Goal: Task Accomplishment & Management: Manage account settings

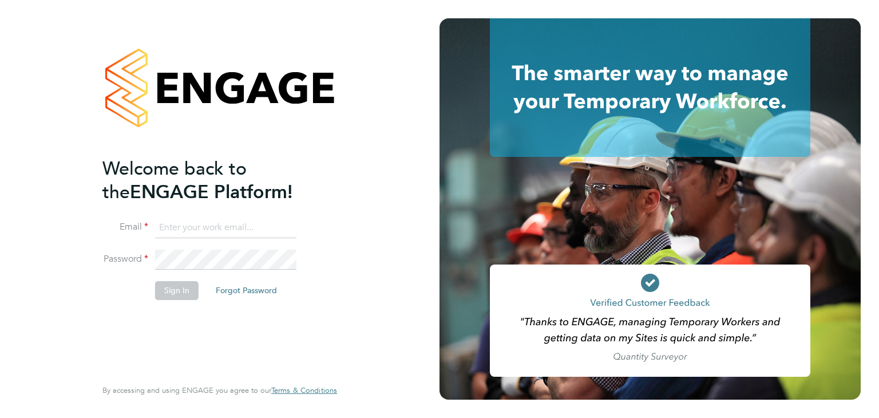
type input "[EMAIL_ADDRESS][DOMAIN_NAME]"
click at [179, 289] on button "Sign In" at bounding box center [176, 290] width 43 height 18
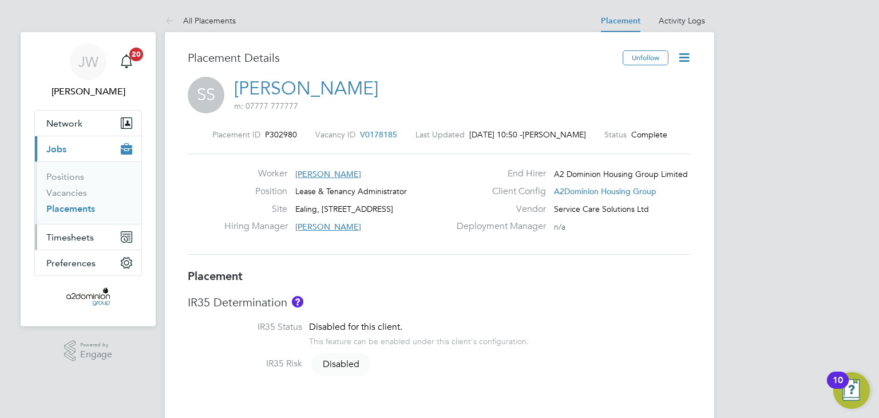
click at [73, 232] on span "Timesheets" at bounding box center [69, 237] width 47 height 11
click at [69, 239] on span "Timesheets" at bounding box center [69, 237] width 47 height 11
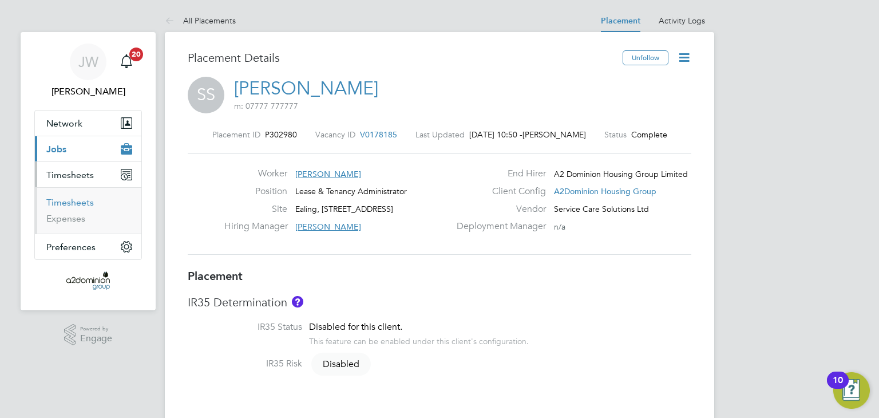
click at [72, 197] on link "Timesheets" at bounding box center [69, 202] width 47 height 11
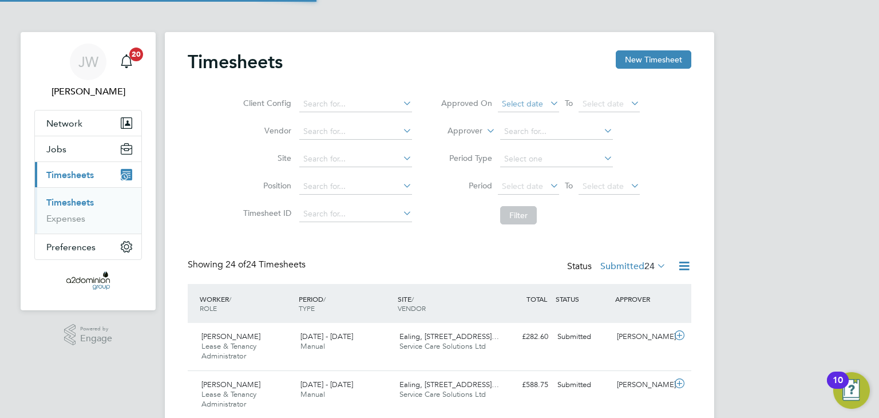
scroll to position [6, 6]
click at [684, 267] on icon at bounding box center [684, 266] width 14 height 14
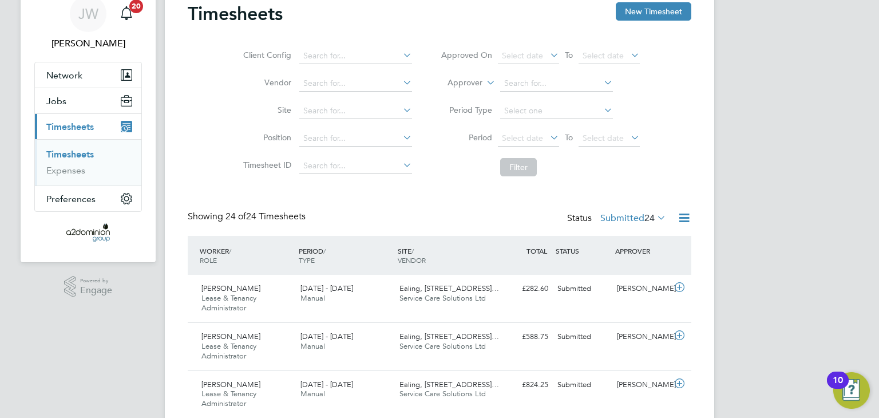
click at [682, 216] on icon at bounding box center [684, 218] width 14 height 14
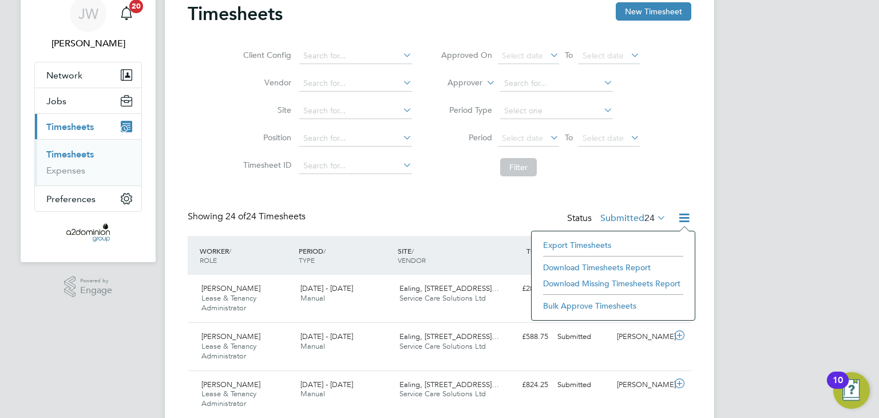
click at [607, 306] on li "Bulk Approve Timesheets" at bounding box center [613, 306] width 152 height 16
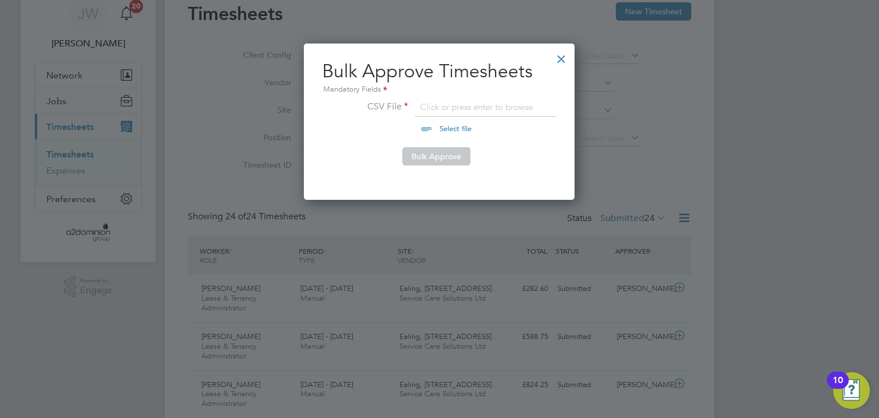
click at [560, 59] on div at bounding box center [561, 56] width 21 height 21
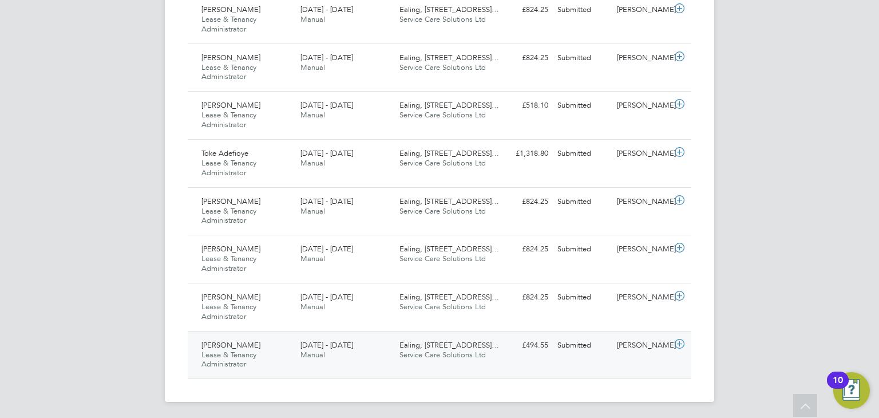
click at [367, 363] on div "Chelsea Mcrickus Lease & Tenancy Administrator 22 - 28 Sep 2025 22 - 28 Sep 202…" at bounding box center [440, 355] width 504 height 48
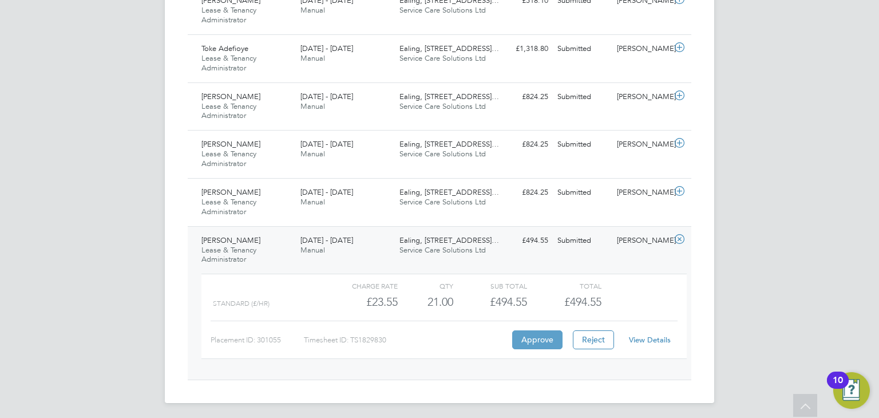
click at [543, 331] on button "Approve" at bounding box center [537, 339] width 50 height 18
click at [316, 227] on div "Chelsea Mcrickus Lease & Tenancy Administrator 22 - 28 Sep 2025 22 - 28 Sep 202…" at bounding box center [440, 302] width 504 height 153
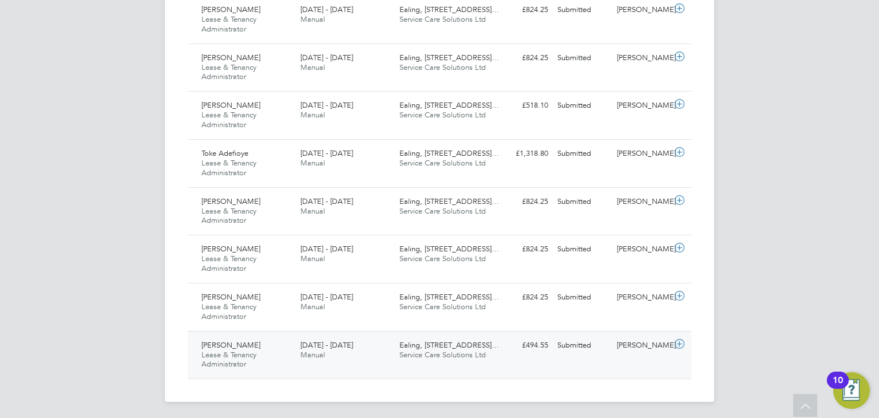
click at [339, 341] on span "22 - 28 Sep 2025" at bounding box center [326, 345] width 53 height 10
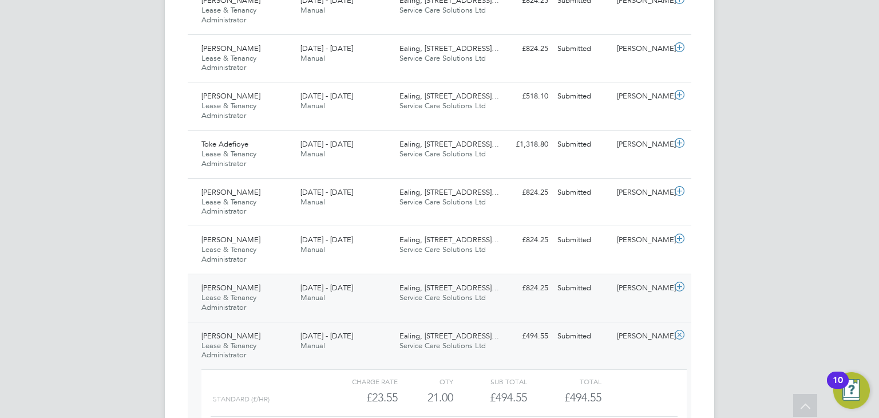
click at [327, 287] on span "22 - 28 Sep 2025" at bounding box center [326, 288] width 53 height 10
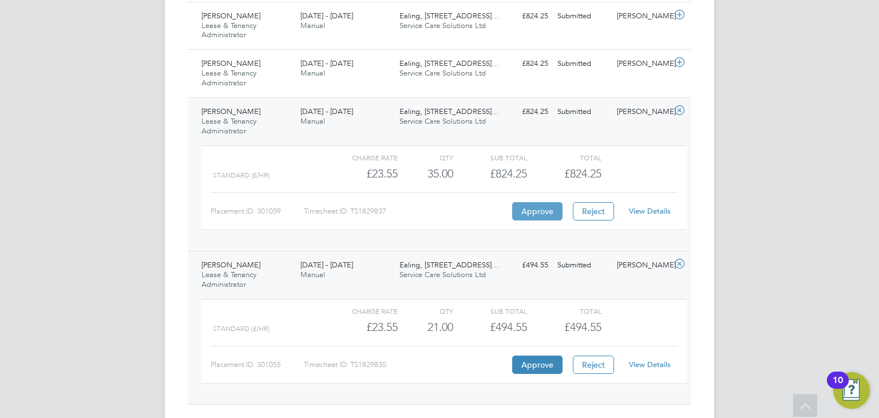
click at [525, 213] on button "Approve" at bounding box center [537, 211] width 50 height 18
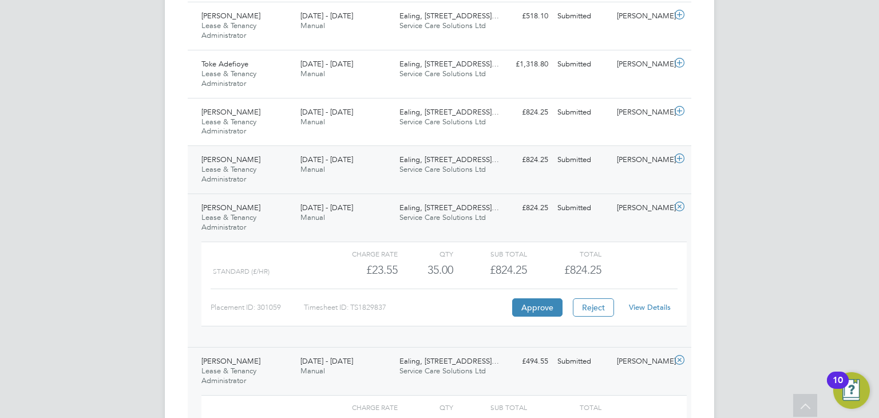
click at [335, 164] on div "22 - 28 Sep 2025 Manual" at bounding box center [345, 165] width 99 height 29
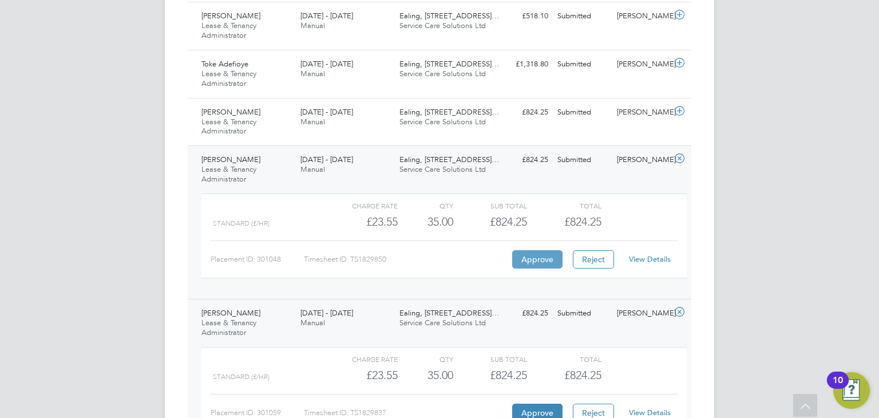
click at [543, 255] on button "Approve" at bounding box center [537, 259] width 50 height 18
click at [236, 118] on span "Lease & Tenancy Administrator" at bounding box center [228, 126] width 55 height 19
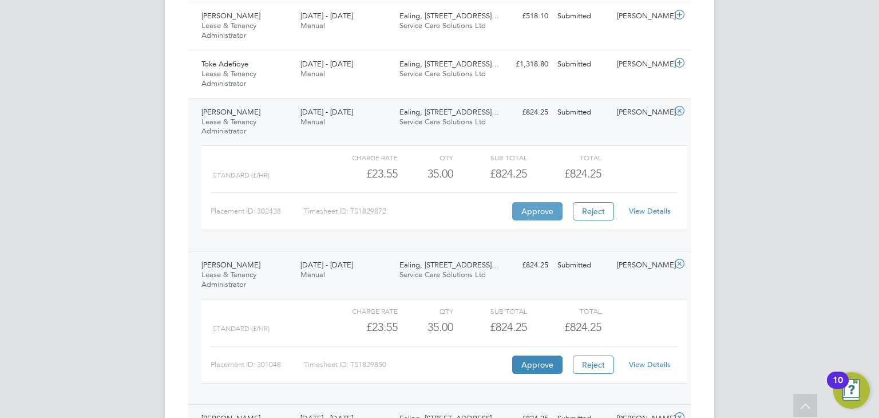
click at [524, 209] on button "Approve" at bounding box center [537, 211] width 50 height 18
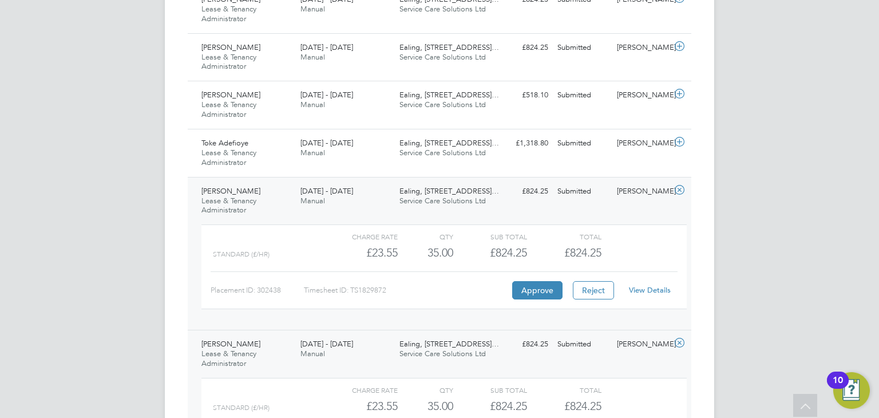
click at [381, 152] on div "22 - 28 Sep 2025 Manual" at bounding box center [345, 148] width 99 height 29
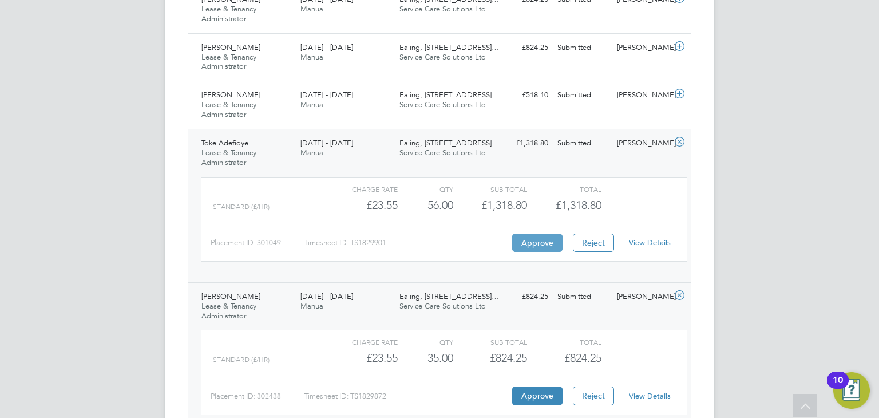
click at [543, 236] on button "Approve" at bounding box center [537, 242] width 50 height 18
click at [341, 99] on div "22 - 28 Sep 2025 Manual" at bounding box center [345, 100] width 99 height 29
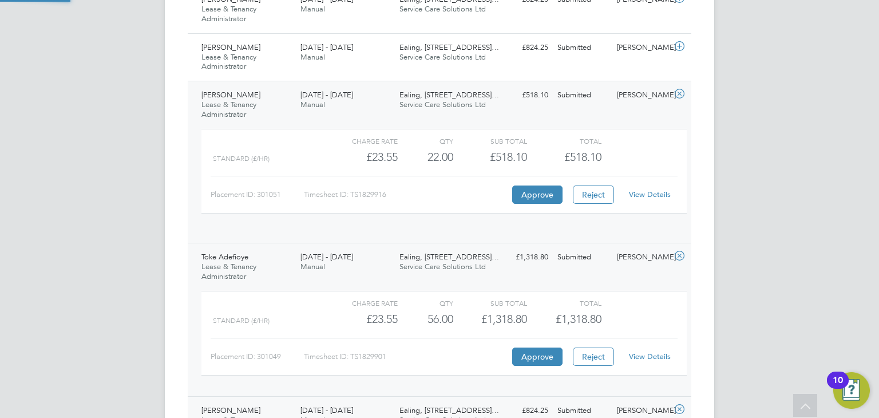
scroll to position [19, 111]
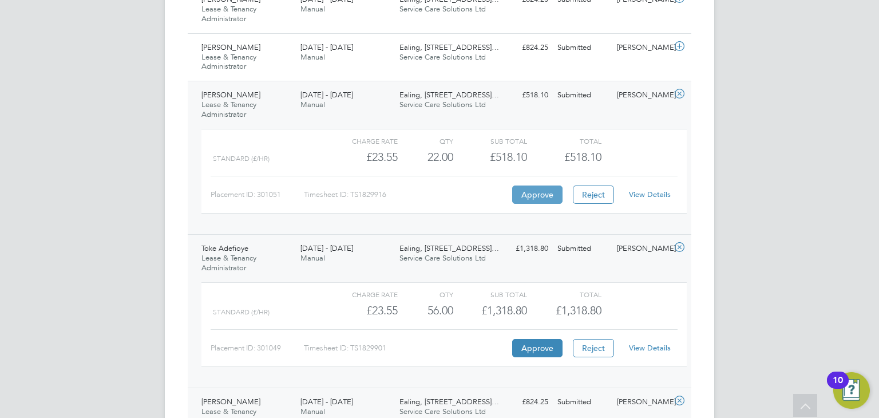
click at [536, 191] on button "Approve" at bounding box center [537, 194] width 50 height 18
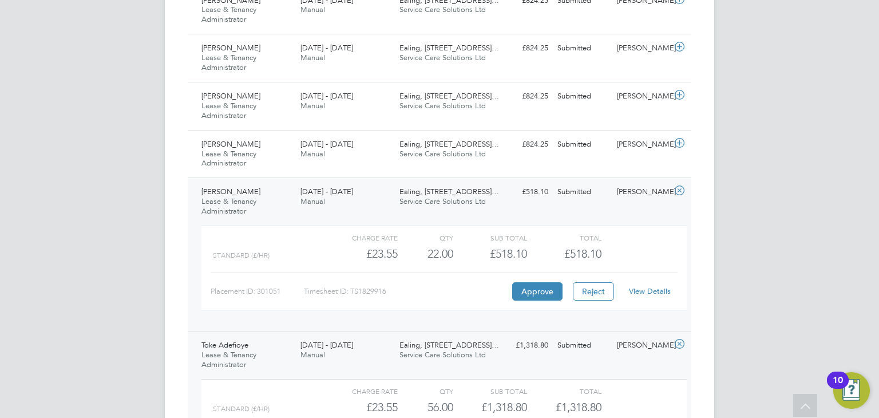
scroll to position [1004, 0]
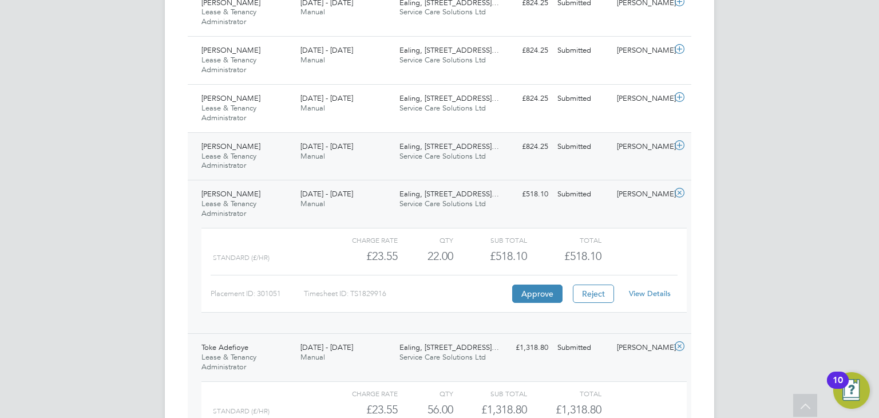
click at [297, 153] on div "22 - 28 Sep 2025 Manual" at bounding box center [345, 151] width 99 height 29
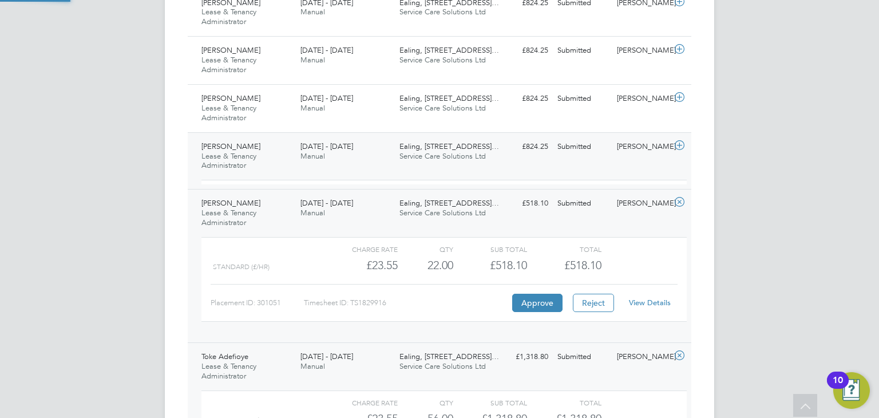
scroll to position [19, 111]
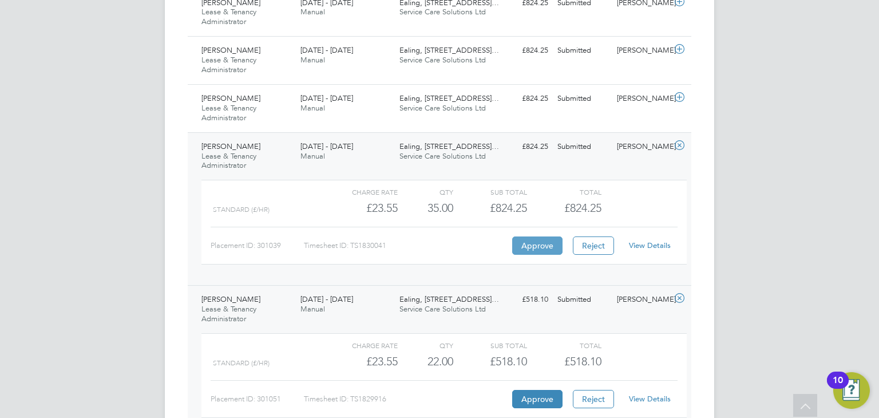
click at [539, 241] on button "Approve" at bounding box center [537, 245] width 50 height 18
click at [323, 99] on span "22 - 28 Sep 2025" at bounding box center [326, 98] width 53 height 10
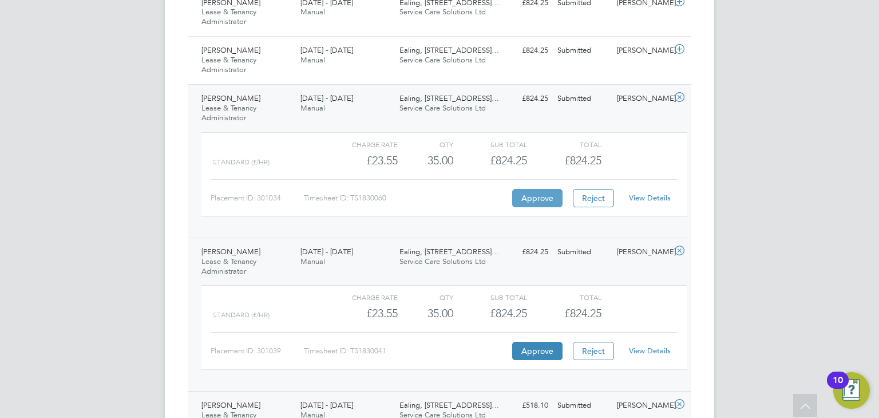
click at [534, 201] on button "Approve" at bounding box center [537, 198] width 50 height 18
click at [350, 54] on div "22 - 28 Sep 2025 Manual" at bounding box center [345, 55] width 99 height 29
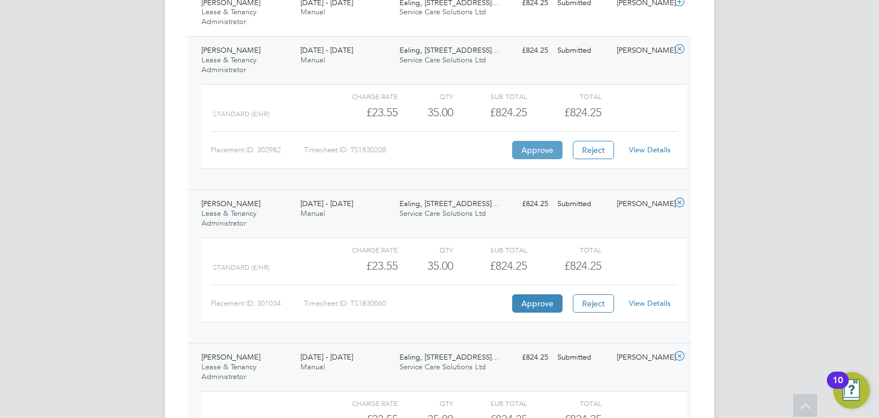
click at [541, 149] on button "Approve" at bounding box center [537, 150] width 50 height 18
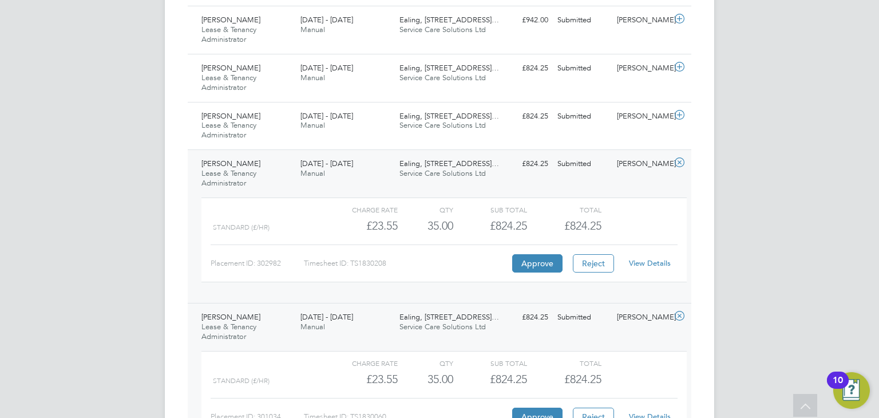
scroll to position [886, 0]
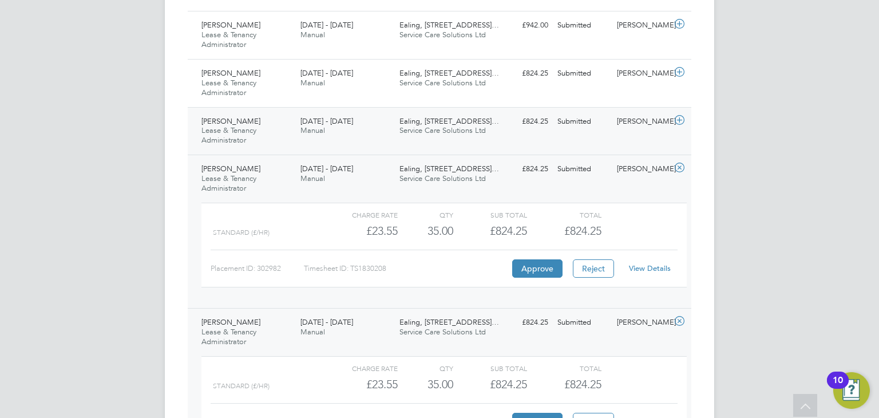
click at [362, 122] on div "22 - 28 Sep 2025 Manual" at bounding box center [345, 126] width 99 height 29
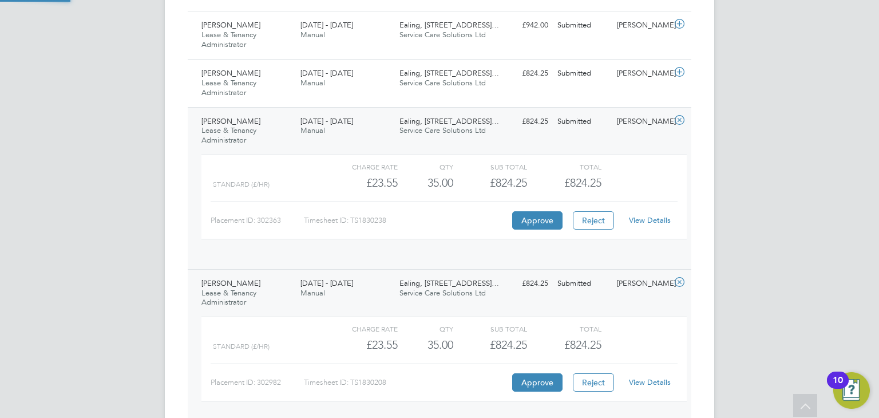
scroll to position [19, 111]
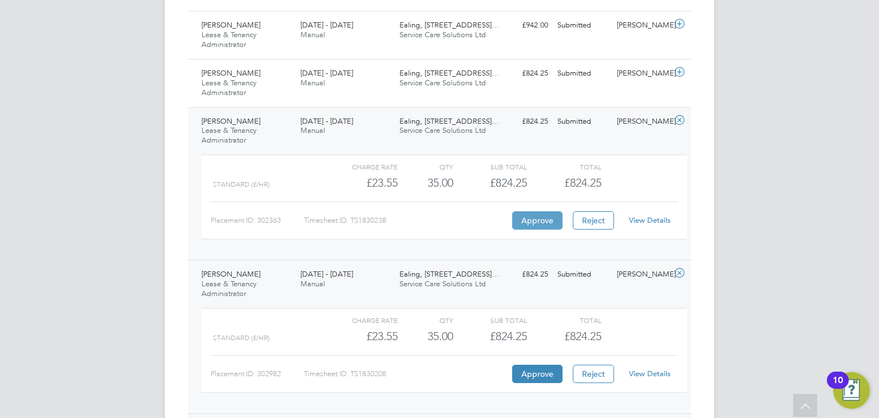
click at [522, 215] on button "Approve" at bounding box center [537, 220] width 50 height 18
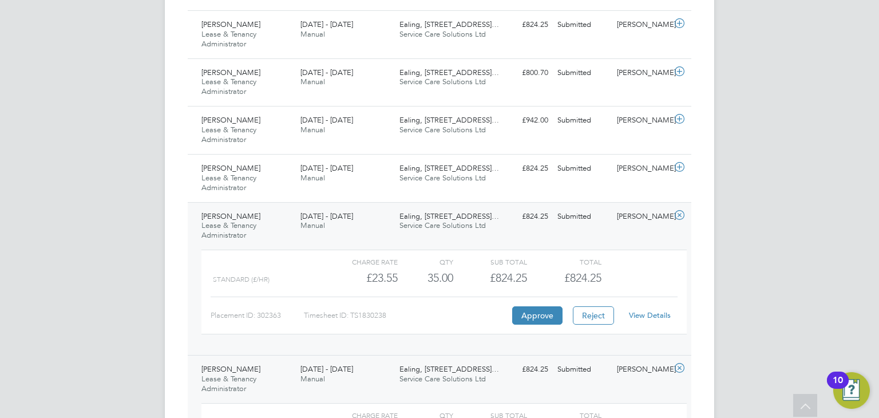
scroll to position [789, 0]
click at [381, 180] on div "22 - 28 Sep 2025 Manual" at bounding box center [345, 175] width 99 height 29
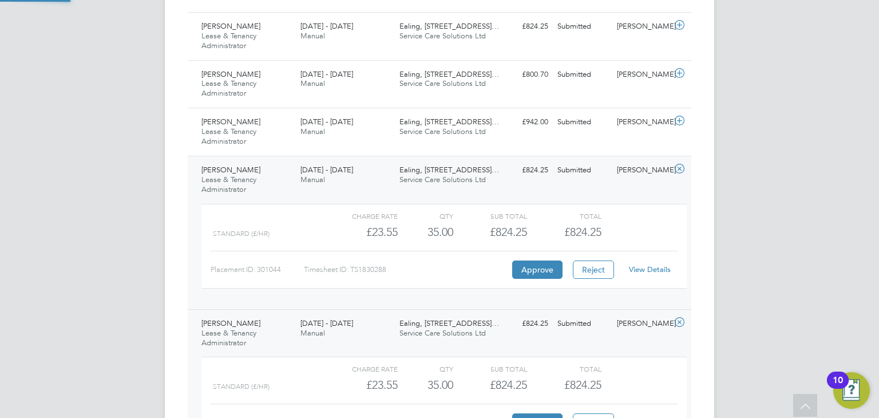
scroll to position [19, 111]
click at [532, 266] on button "Approve" at bounding box center [537, 269] width 50 height 18
click at [373, 130] on div "22 - 28 Sep 2025 Manual" at bounding box center [345, 127] width 99 height 29
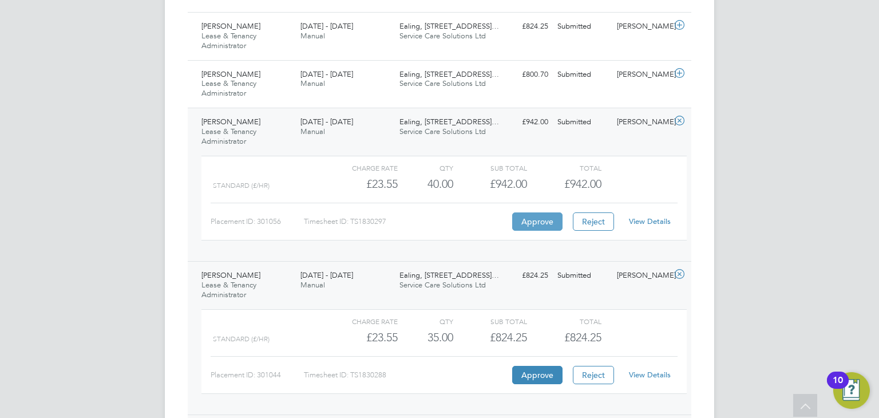
click at [537, 219] on button "Approve" at bounding box center [537, 221] width 50 height 18
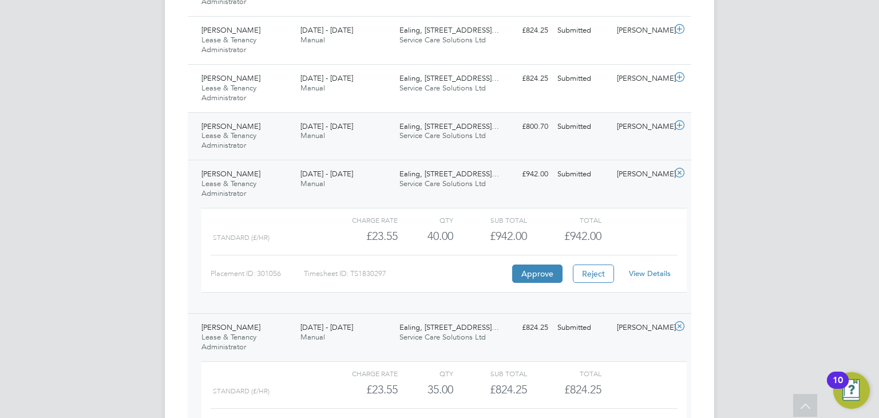
scroll to position [737, 0]
click at [369, 126] on div "22 - 28 Sep 2025 Manual" at bounding box center [345, 132] width 99 height 29
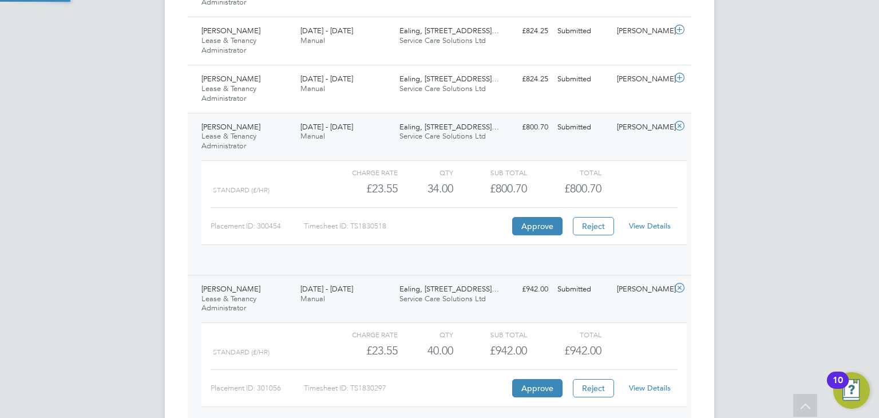
scroll to position [19, 111]
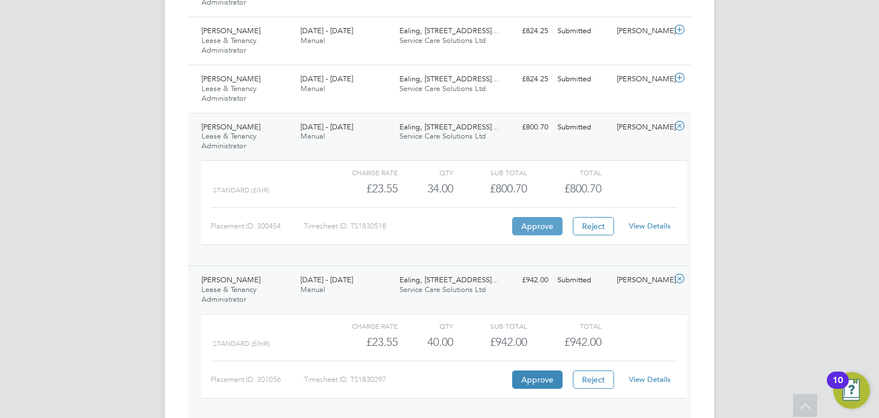
click at [543, 229] on button "Approve" at bounding box center [537, 226] width 50 height 18
click at [383, 90] on div "22 - 28 Sep 2025 Manual" at bounding box center [345, 84] width 99 height 29
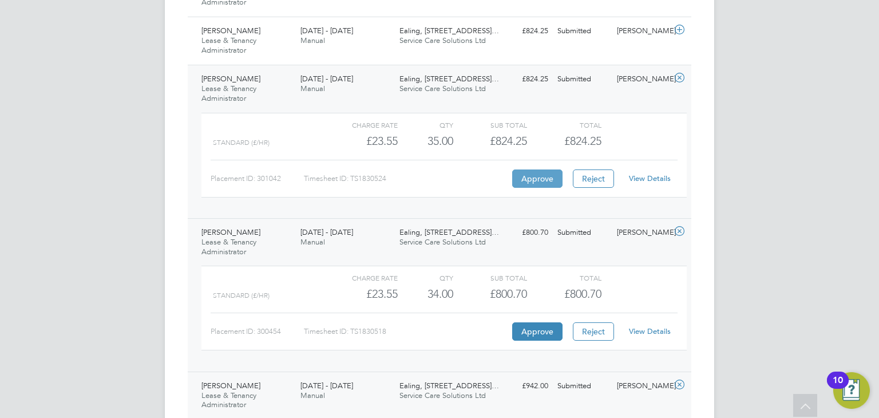
click at [536, 181] on button "Approve" at bounding box center [537, 178] width 50 height 18
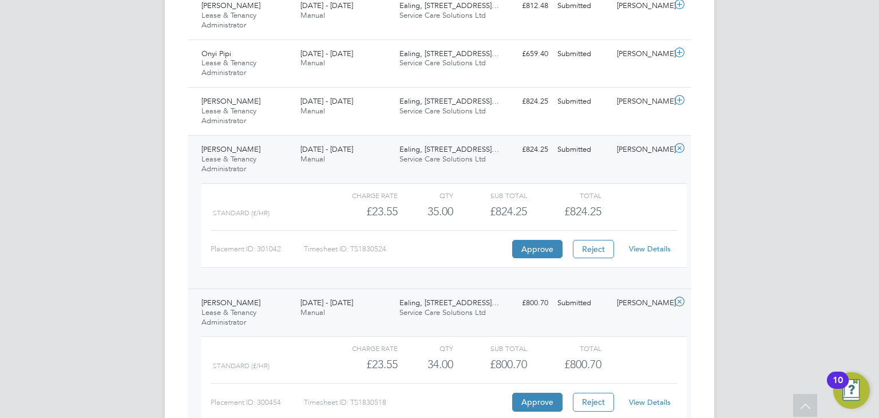
scroll to position [635, 0]
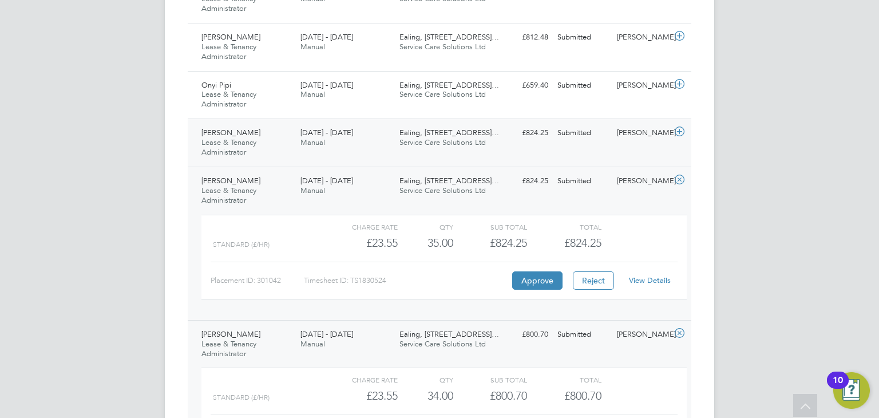
click at [358, 140] on div "22 - 28 Sep 2025 Manual" at bounding box center [345, 138] width 99 height 29
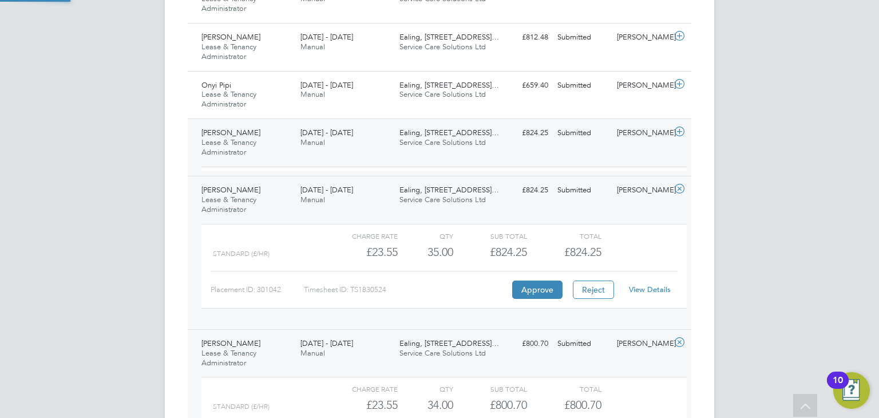
scroll to position [19, 111]
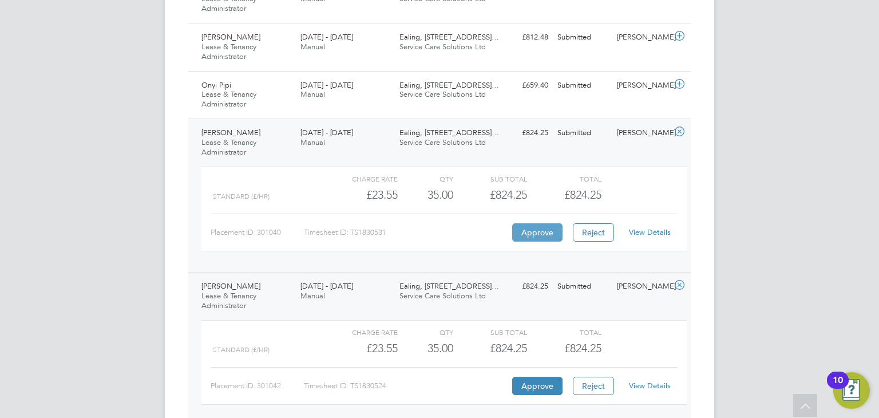
click at [534, 225] on button "Approve" at bounding box center [537, 232] width 50 height 18
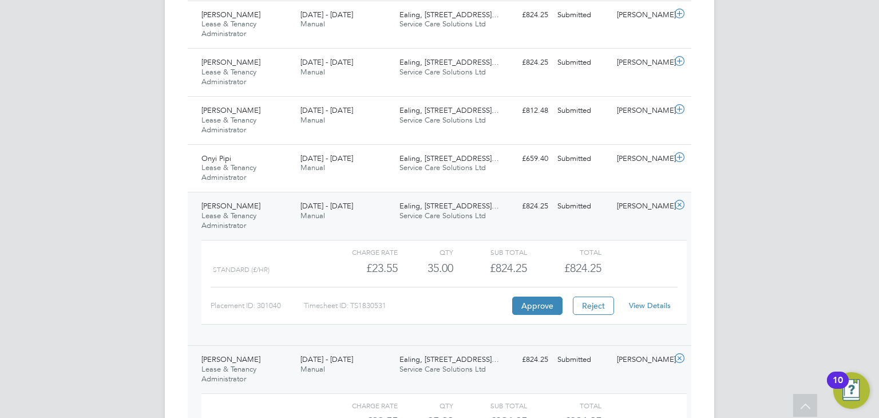
scroll to position [559, 0]
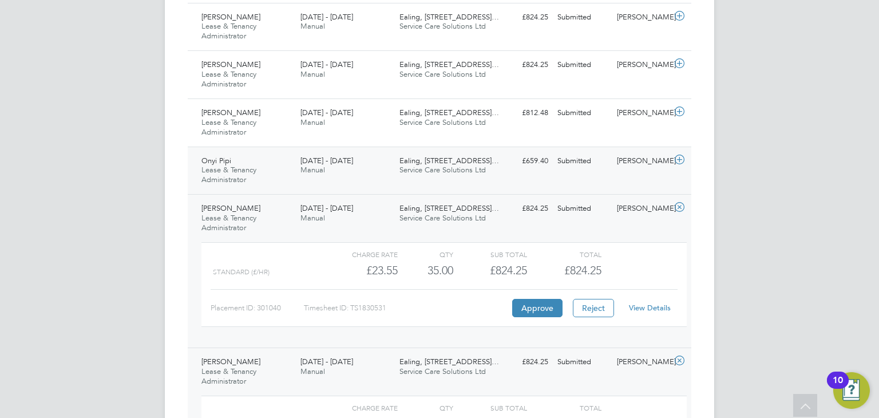
click at [278, 168] on div "Onyi Pipi Lease & Tenancy Administrator 22 - 28 Sep 2025" at bounding box center [246, 171] width 99 height 38
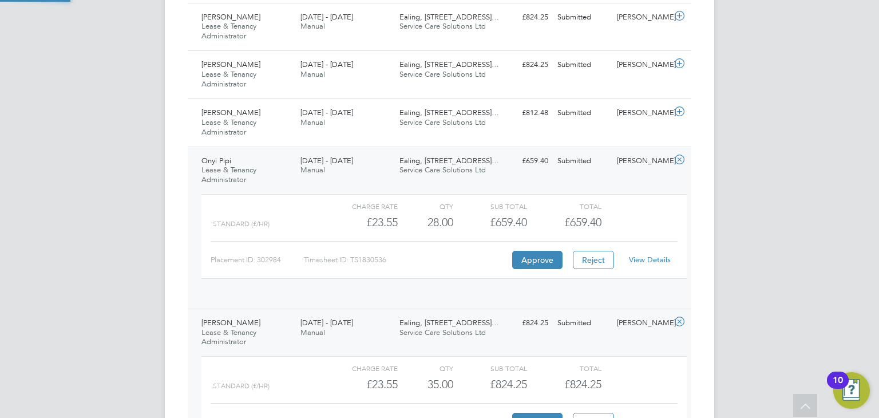
scroll to position [19, 111]
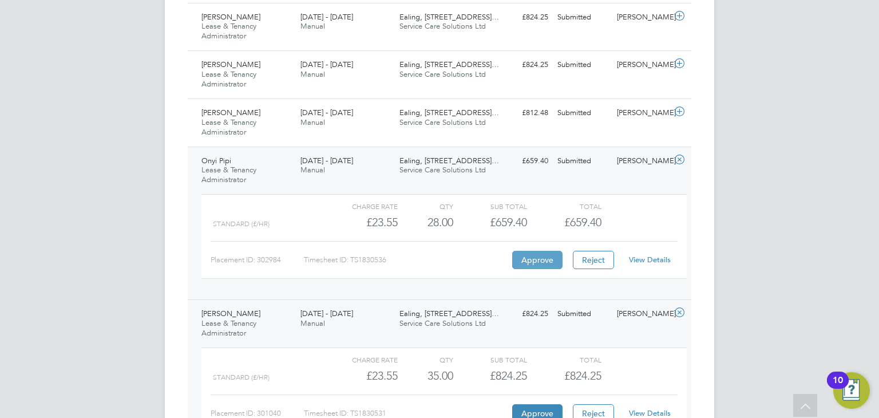
click at [526, 252] on button "Approve" at bounding box center [537, 260] width 50 height 18
click at [276, 120] on div "Sue Smythe Lease & Tenancy Administrator 22 - 28 Sep 2025" at bounding box center [246, 123] width 99 height 38
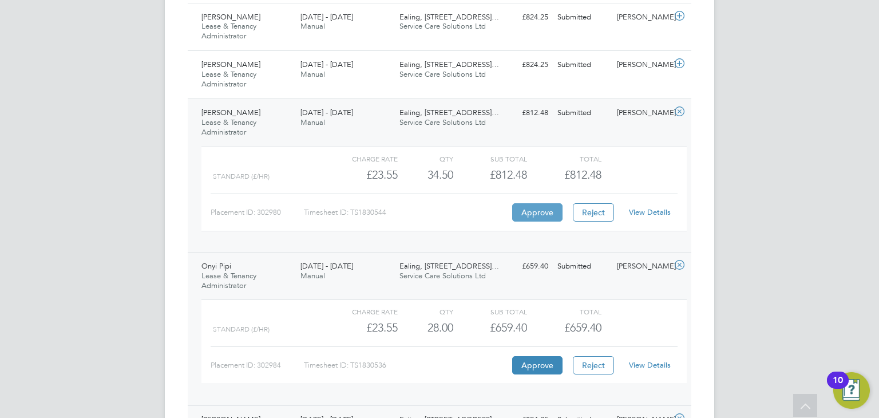
click at [533, 215] on button "Approve" at bounding box center [537, 212] width 50 height 18
click at [252, 58] on div "Sharan Bhdaal Lease & Tenancy Administrator 22 - 28 Sep 2025" at bounding box center [246, 75] width 99 height 38
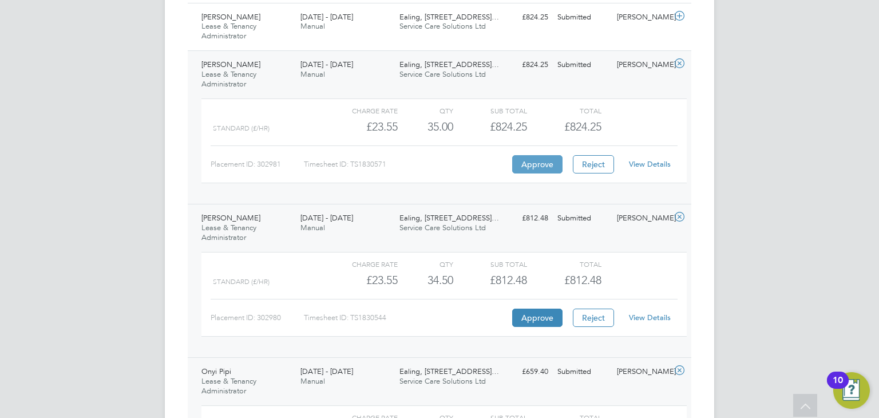
click at [529, 165] on button "Approve" at bounding box center [537, 164] width 50 height 18
click at [319, 28] on span "Manual" at bounding box center [312, 26] width 25 height 10
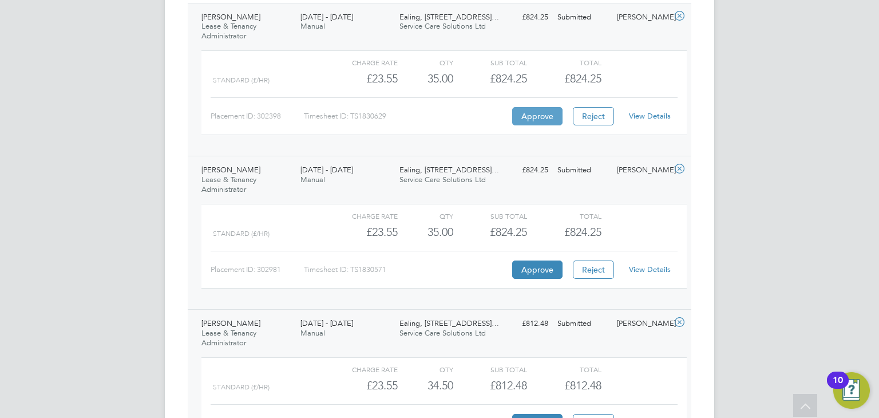
click at [544, 112] on button "Approve" at bounding box center [537, 116] width 50 height 18
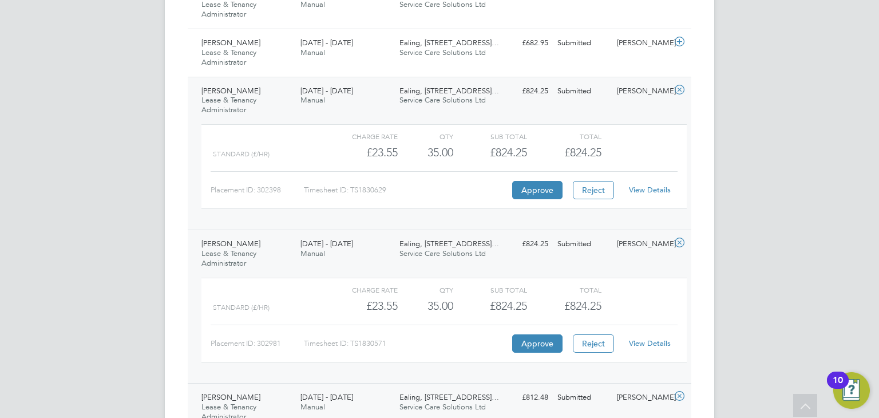
scroll to position [414, 0]
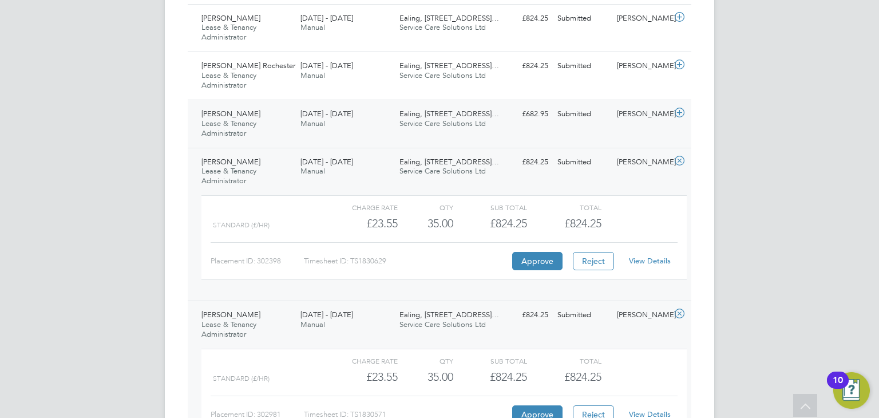
click at [378, 121] on div "22 - 28 Sep 2025 Manual" at bounding box center [345, 119] width 99 height 29
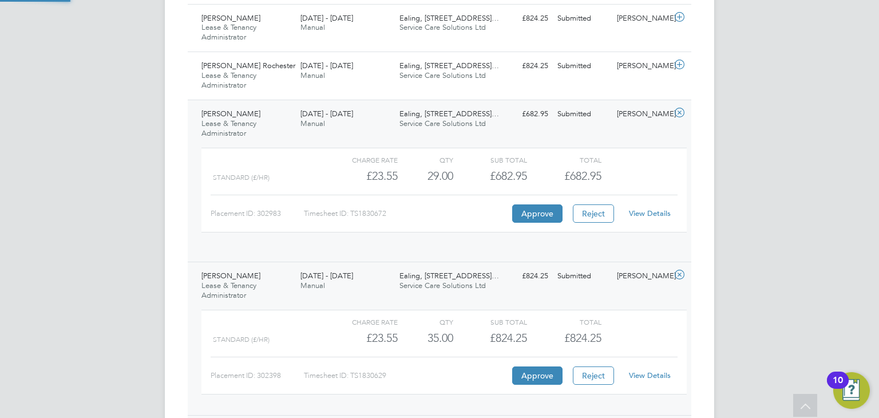
scroll to position [19, 111]
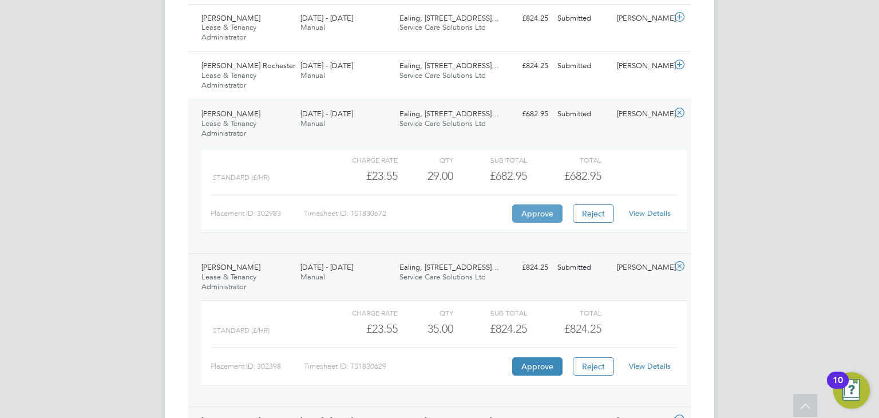
click at [539, 208] on button "Approve" at bounding box center [537, 213] width 50 height 18
click at [373, 65] on div "22 - 28 Sep 2025 Manual" at bounding box center [345, 71] width 99 height 29
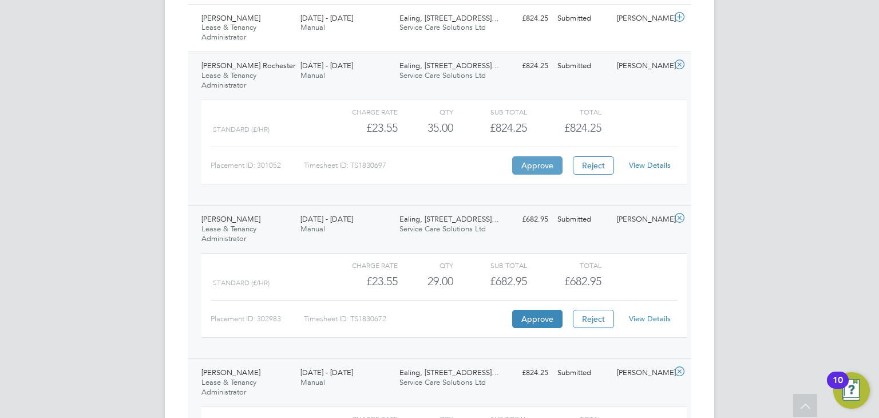
click at [538, 162] on button "Approve" at bounding box center [537, 165] width 50 height 18
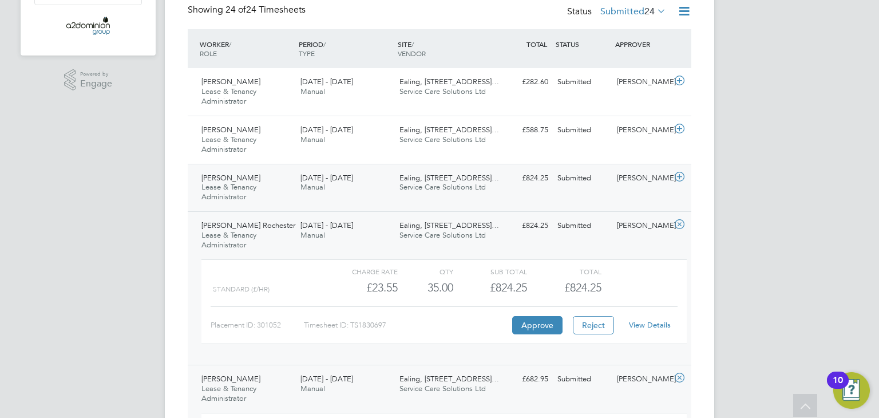
scroll to position [244, 0]
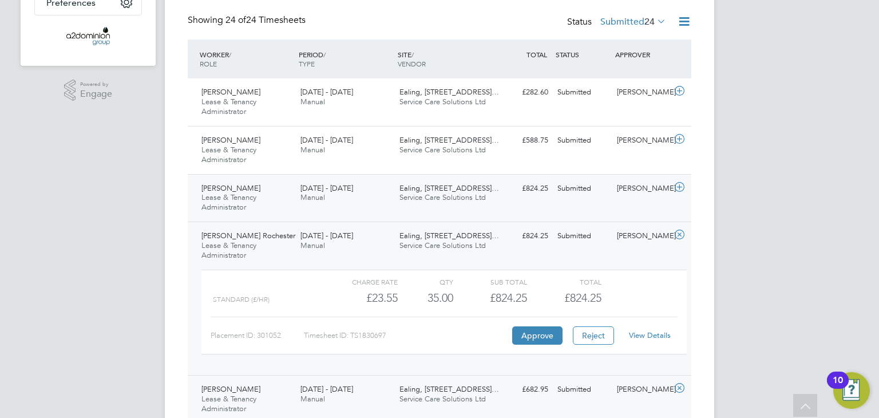
click at [371, 213] on div "Beatrice Taiga Lease & Tenancy Administrator 22 - 28 Sep 2025 22 - 28 Sep 2025 …" at bounding box center [440, 198] width 504 height 48
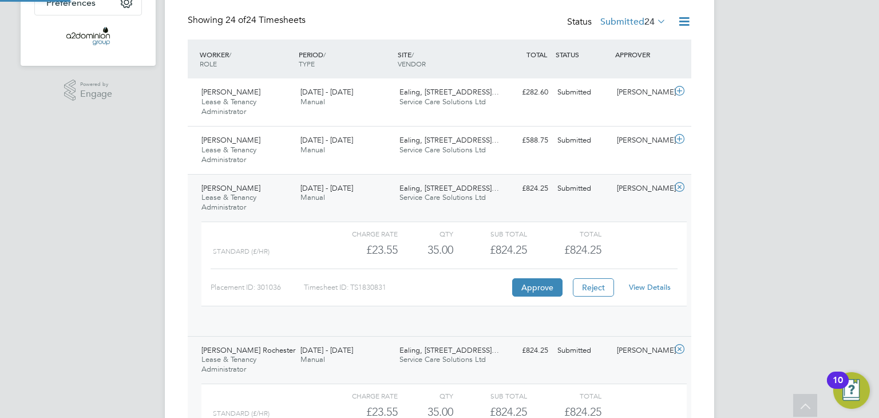
scroll to position [19, 111]
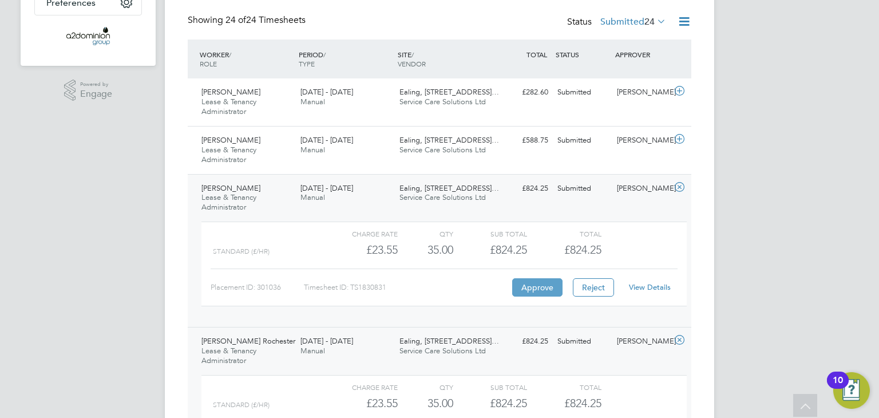
click at [543, 284] on button "Approve" at bounding box center [537, 287] width 50 height 18
click at [264, 161] on div "Angela Pappin-Cole Lease & Tenancy Administrator 22 - 28 Sep 2025" at bounding box center [246, 150] width 99 height 38
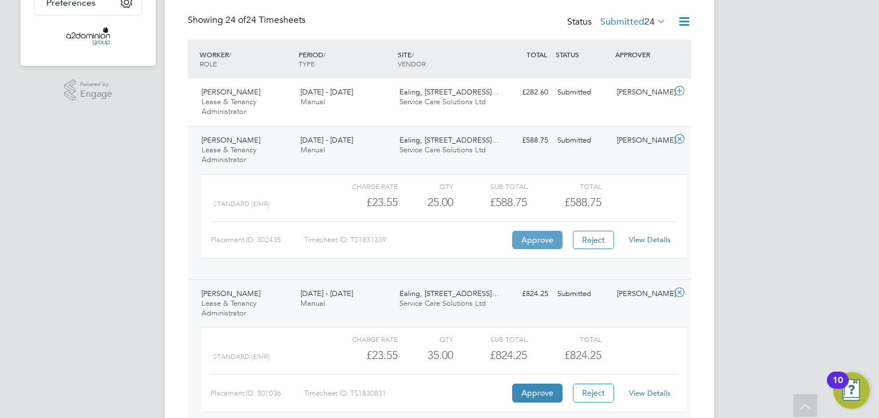
click at [543, 234] on button "Approve" at bounding box center [537, 240] width 50 height 18
click at [373, 109] on div "22 - 28 Sep 2025 Manual" at bounding box center [345, 97] width 99 height 29
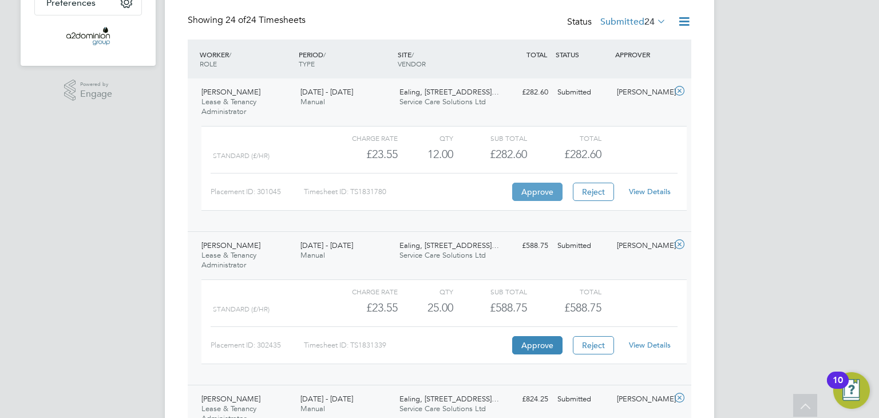
click at [542, 187] on button "Approve" at bounding box center [537, 192] width 50 height 18
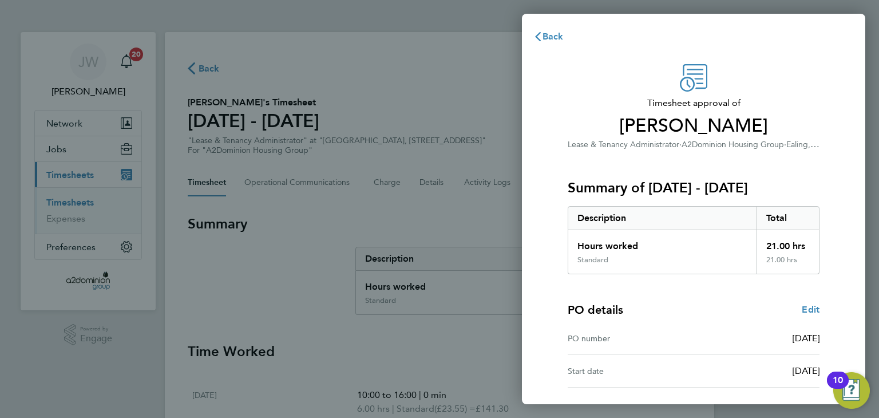
scroll to position [84, 0]
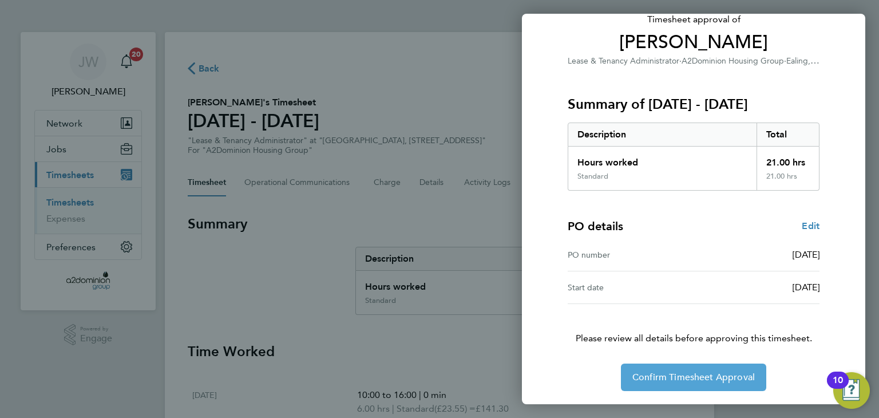
click at [720, 372] on span "Confirm Timesheet Approval" at bounding box center [693, 376] width 122 height 11
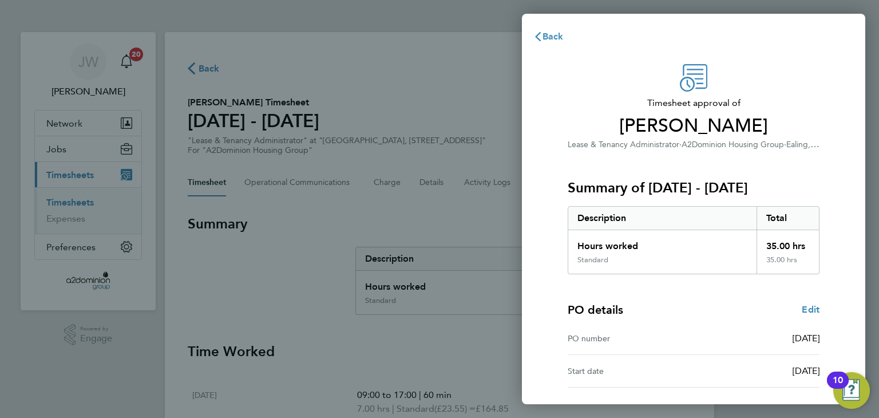
scroll to position [84, 0]
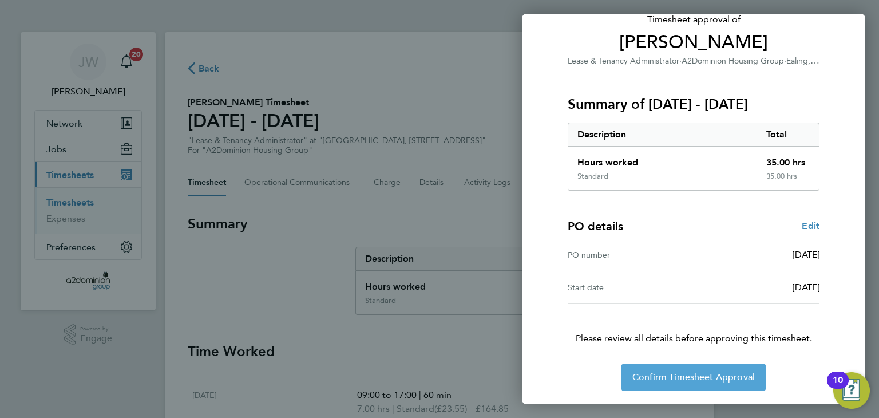
click at [684, 381] on span "Confirm Timesheet Approval" at bounding box center [693, 376] width 122 height 11
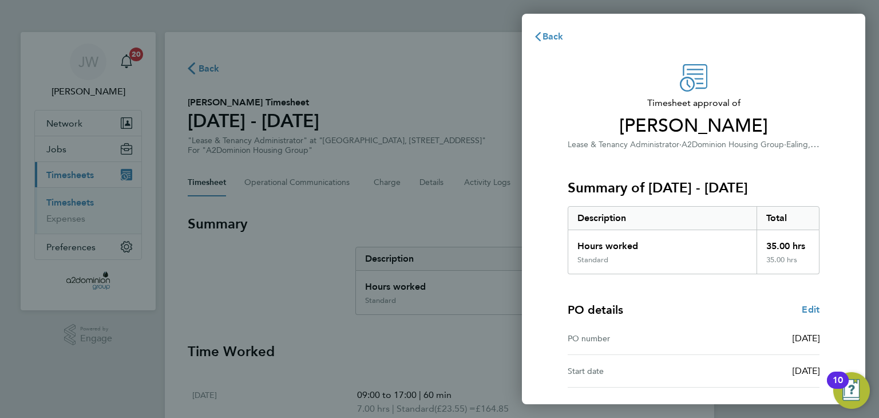
scroll to position [84, 0]
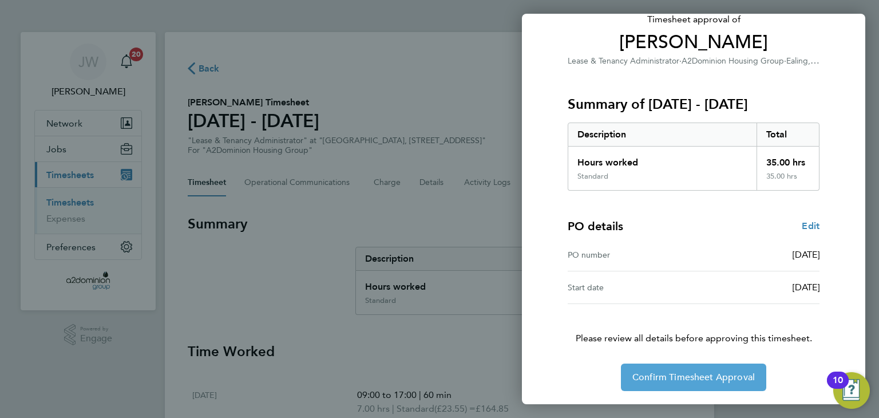
click at [672, 375] on span "Confirm Timesheet Approval" at bounding box center [693, 376] width 122 height 11
click at [684, 370] on button "Confirm Timesheet Approval" at bounding box center [693, 377] width 145 height 27
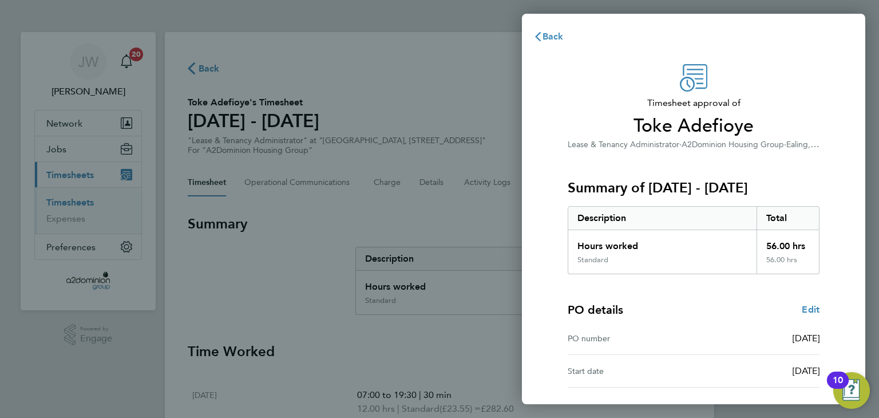
scroll to position [84, 0]
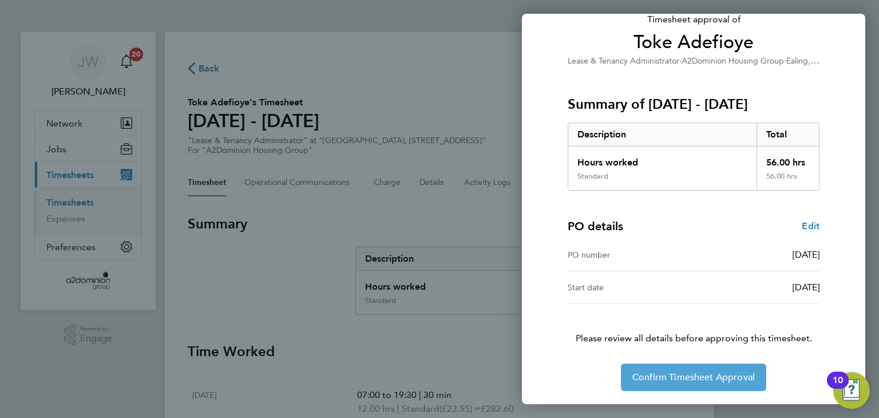
click at [652, 377] on span "Confirm Timesheet Approval" at bounding box center [693, 376] width 122 height 11
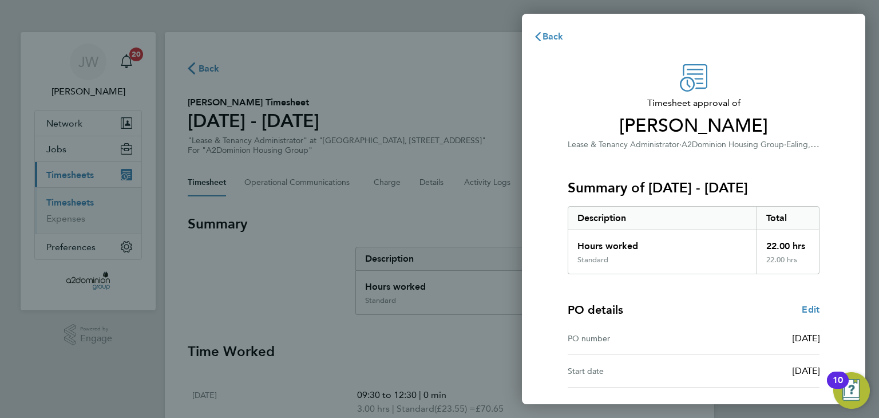
scroll to position [84, 0]
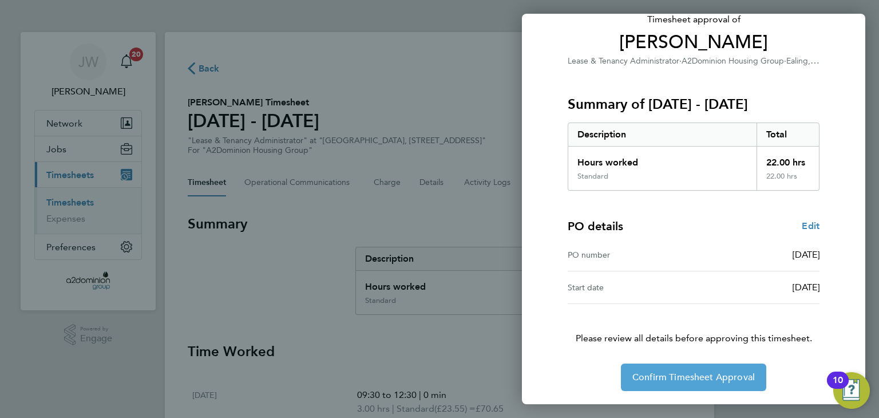
click at [652, 379] on span "Confirm Timesheet Approval" at bounding box center [693, 376] width 122 height 11
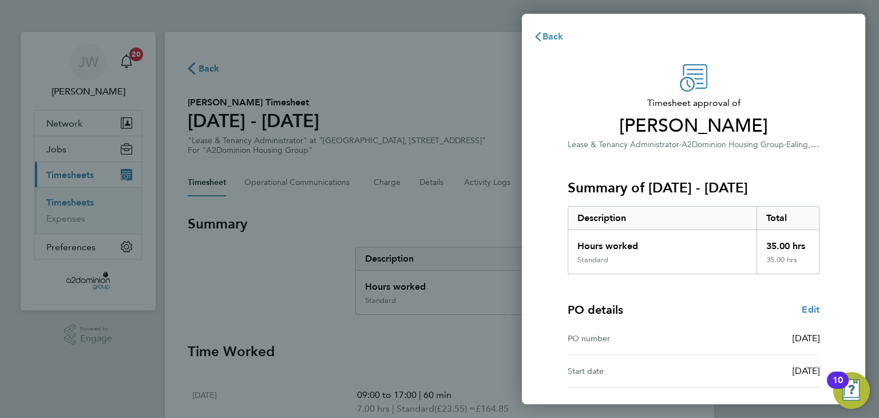
scroll to position [84, 0]
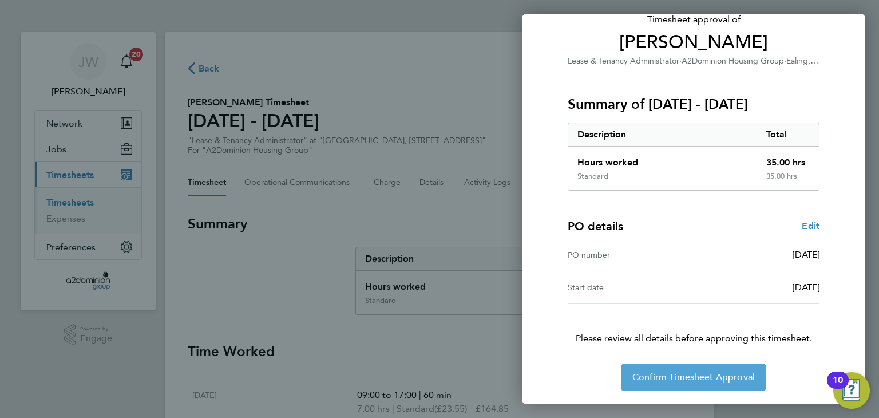
click at [682, 374] on span "Confirm Timesheet Approval" at bounding box center [693, 376] width 122 height 11
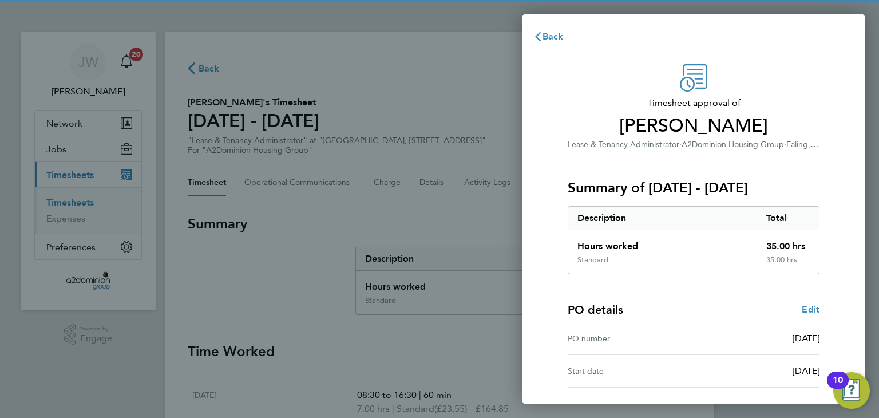
scroll to position [84, 0]
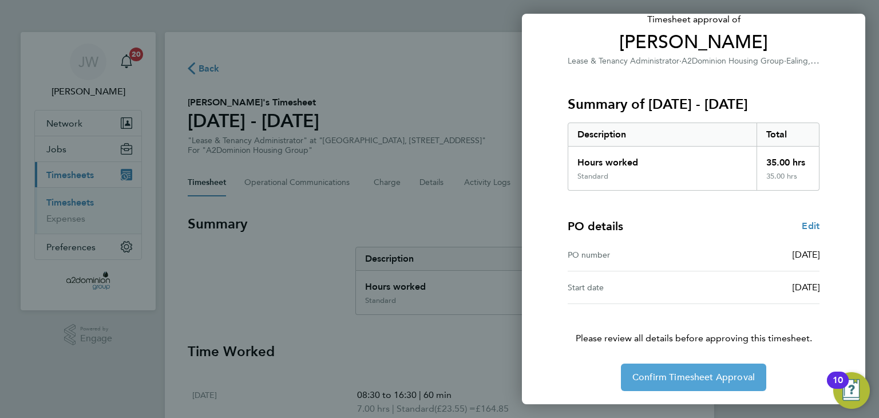
click at [662, 375] on span "Confirm Timesheet Approval" at bounding box center [693, 376] width 122 height 11
click at [655, 375] on span "Confirm Timesheet Approval" at bounding box center [693, 377] width 122 height 11
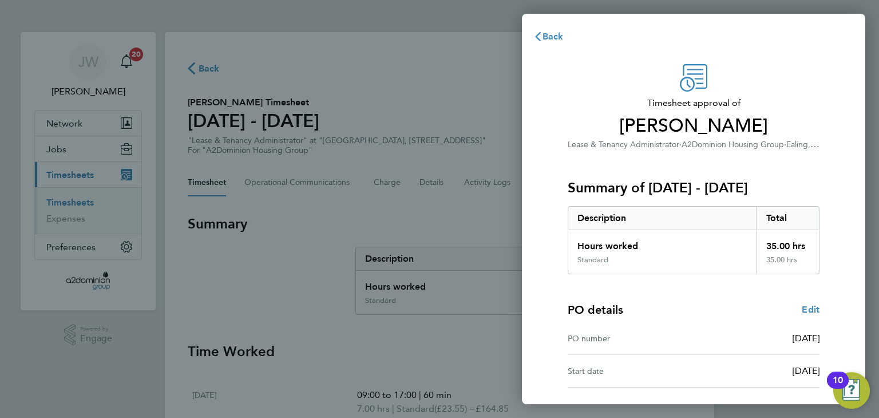
scroll to position [84, 0]
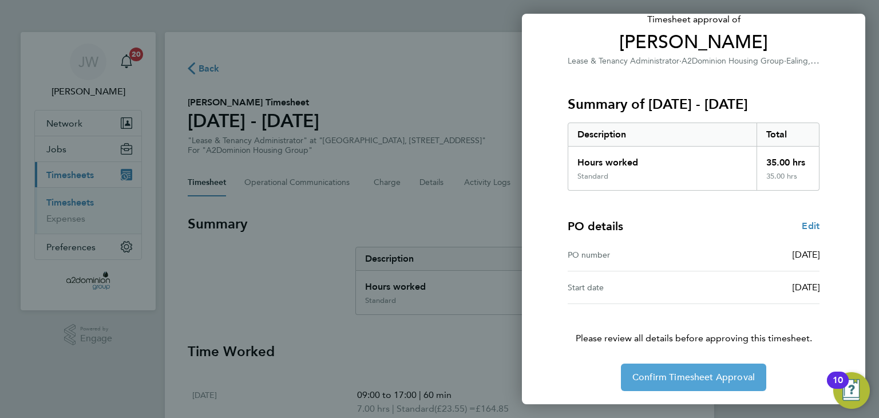
click at [696, 379] on span "Confirm Timesheet Approval" at bounding box center [693, 376] width 122 height 11
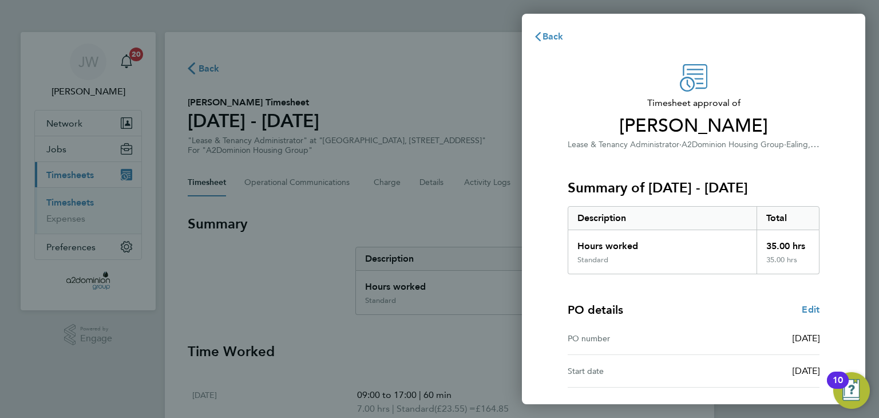
scroll to position [84, 0]
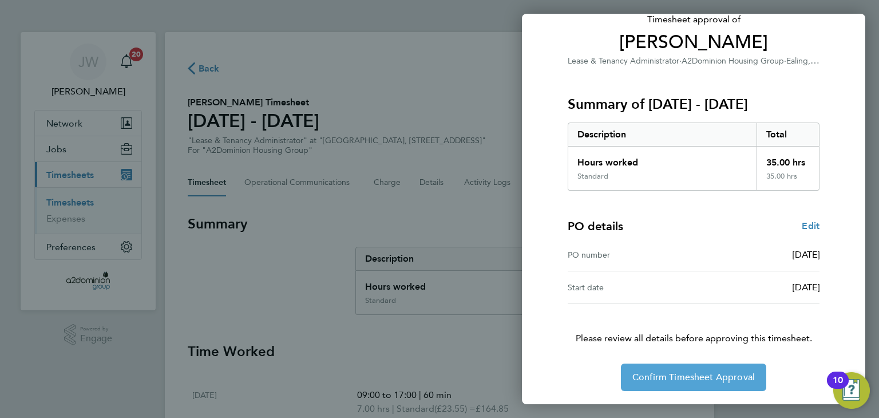
click at [668, 381] on span "Confirm Timesheet Approval" at bounding box center [693, 376] width 122 height 11
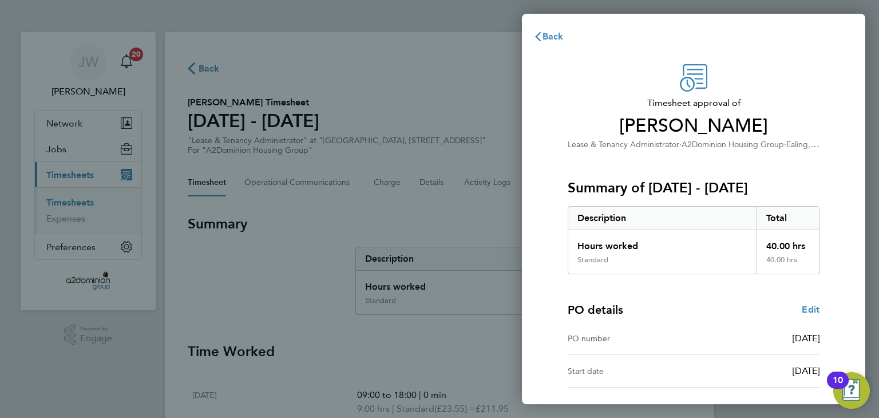
scroll to position [84, 0]
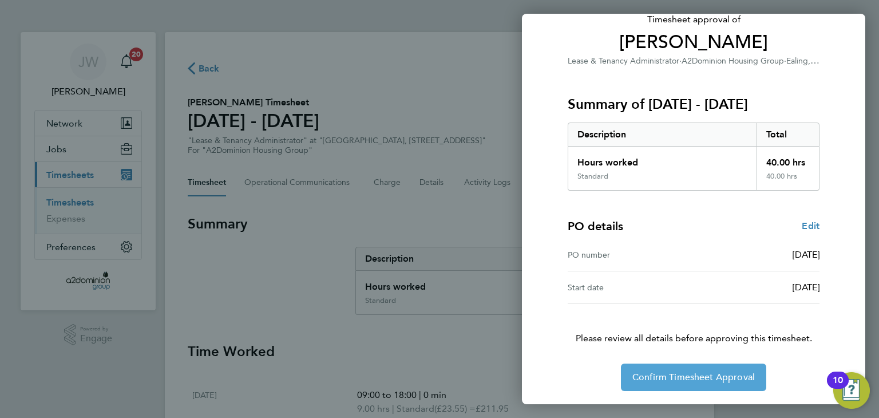
click at [677, 376] on span "Confirm Timesheet Approval" at bounding box center [693, 376] width 122 height 11
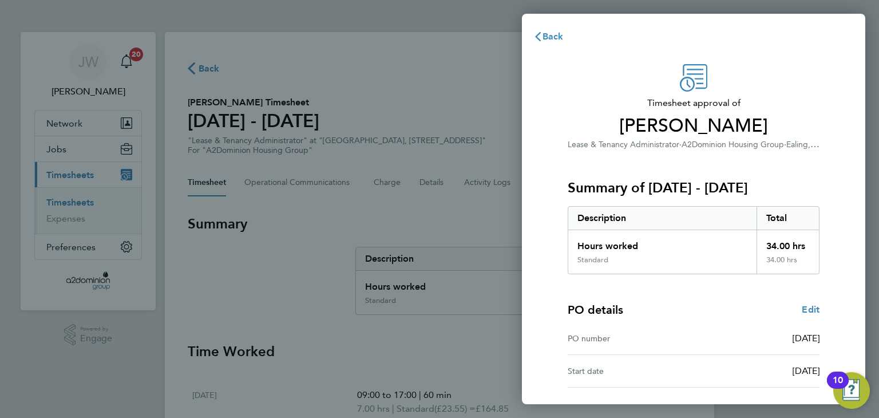
scroll to position [84, 0]
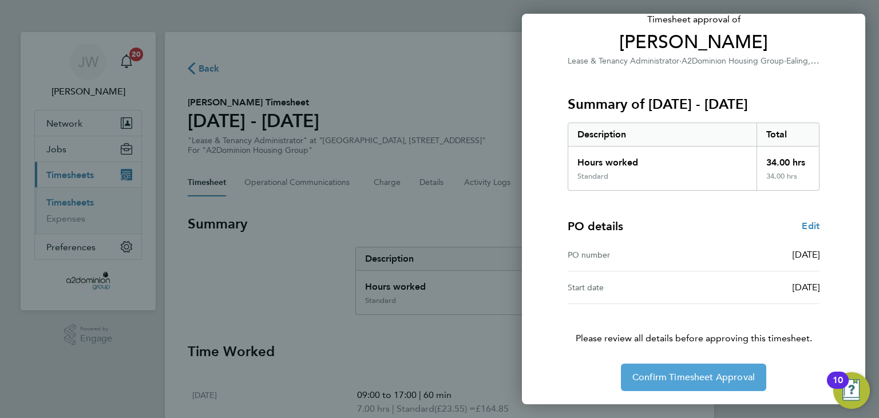
click at [664, 369] on button "Confirm Timesheet Approval" at bounding box center [693, 376] width 145 height 27
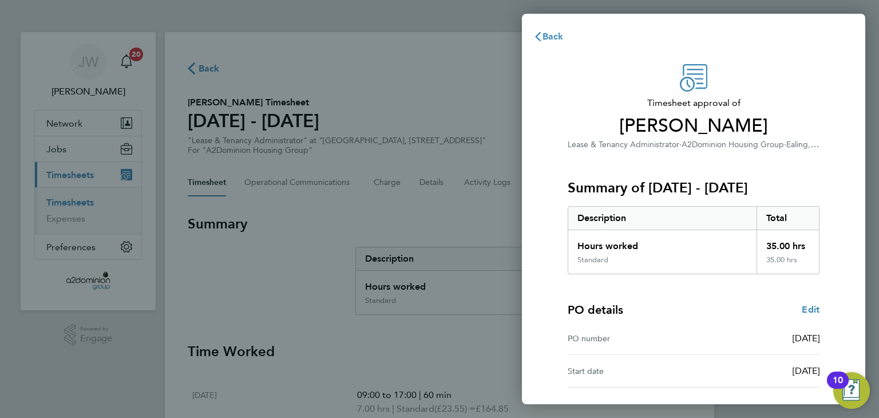
scroll to position [84, 0]
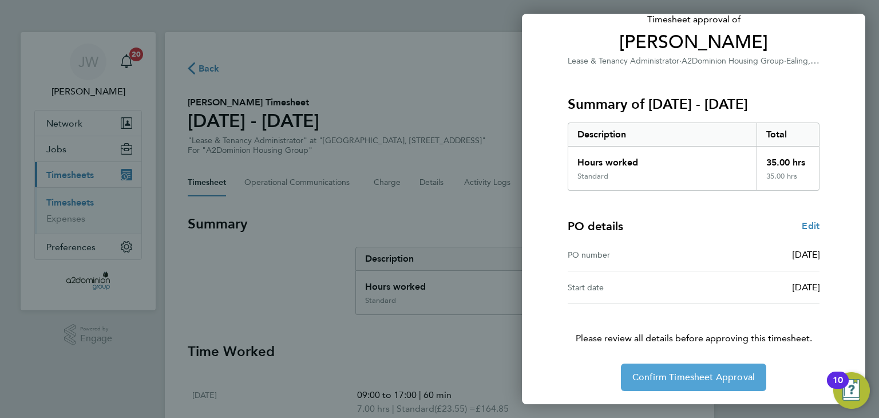
click at [643, 374] on span "Confirm Timesheet Approval" at bounding box center [693, 376] width 122 height 11
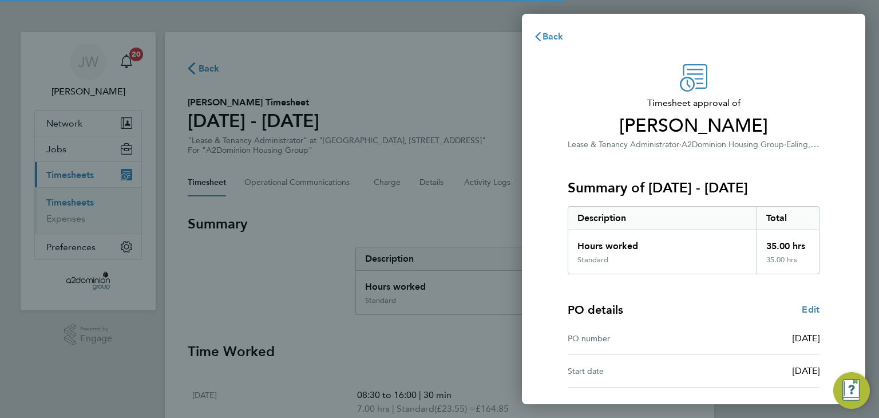
scroll to position [84, 0]
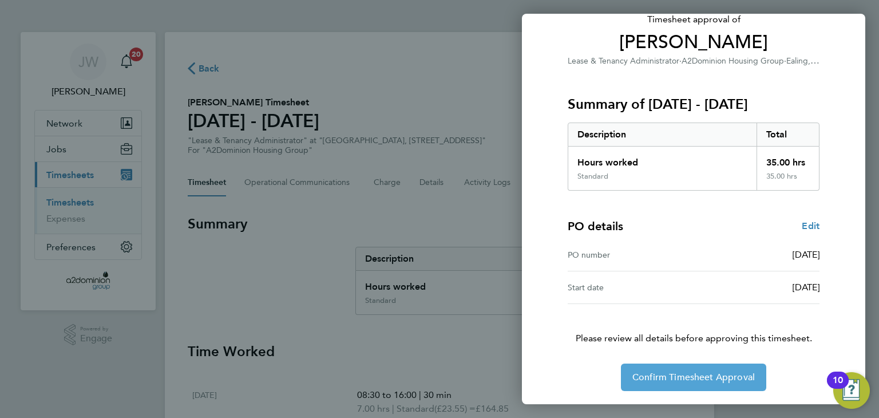
click at [682, 378] on span "Confirm Timesheet Approval" at bounding box center [693, 376] width 122 height 11
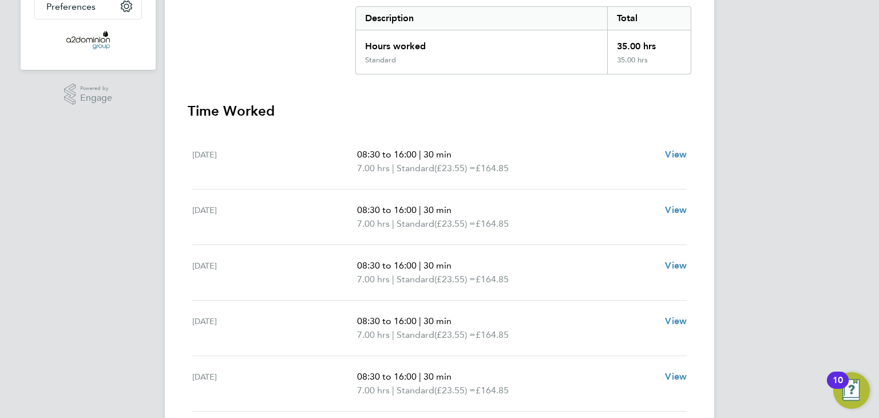
scroll to position [343, 0]
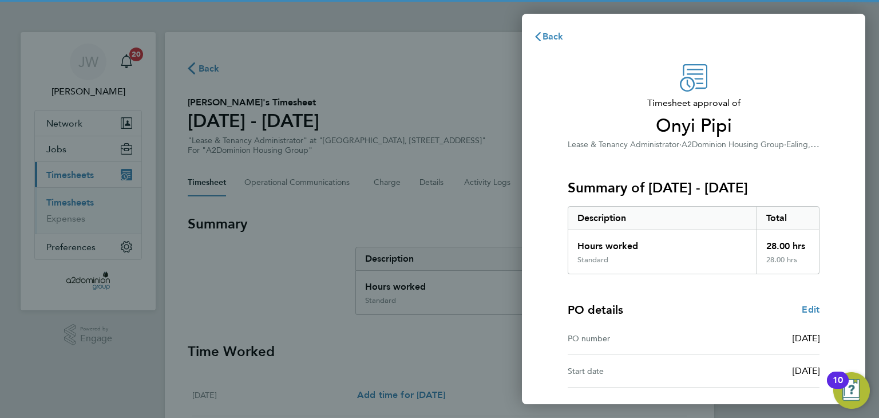
scroll to position [84, 0]
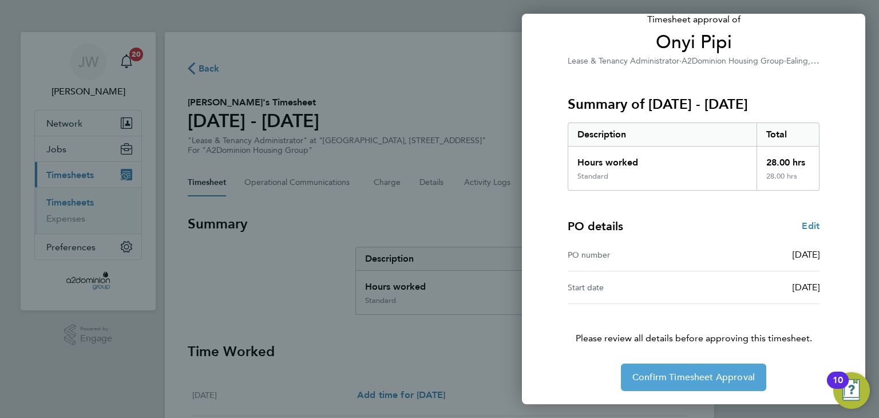
click at [698, 377] on span "Confirm Timesheet Approval" at bounding box center [693, 376] width 122 height 11
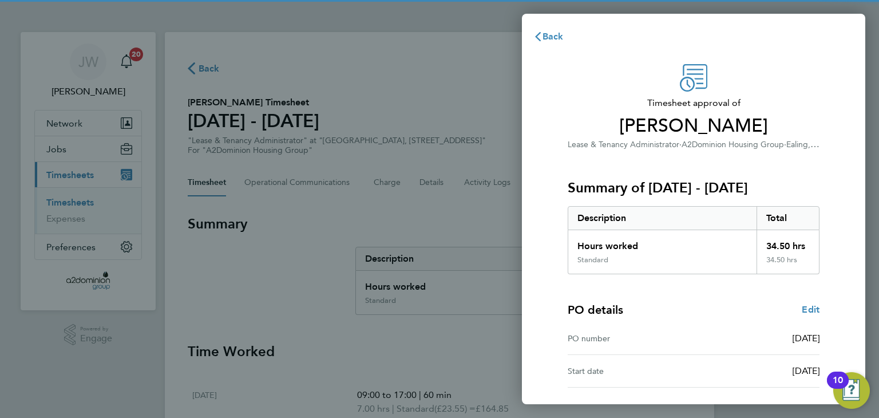
scroll to position [84, 0]
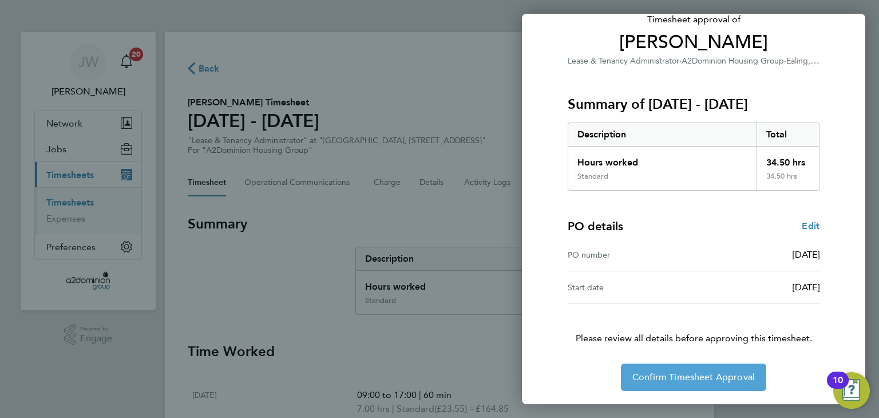
click at [659, 380] on span "Confirm Timesheet Approval" at bounding box center [693, 376] width 122 height 11
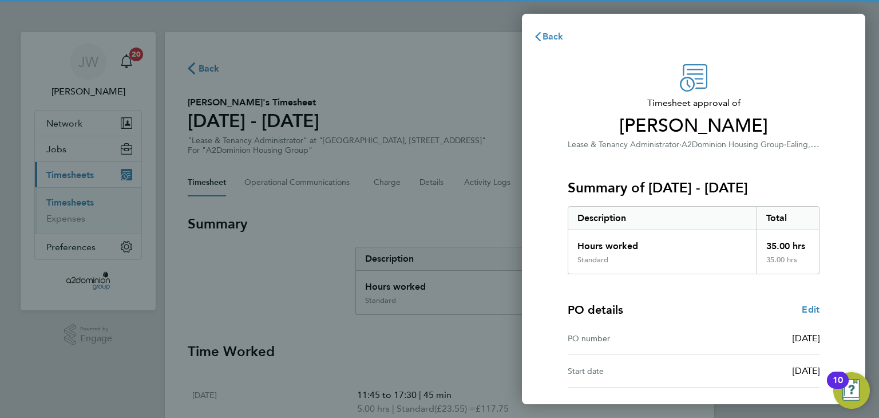
scroll to position [84, 0]
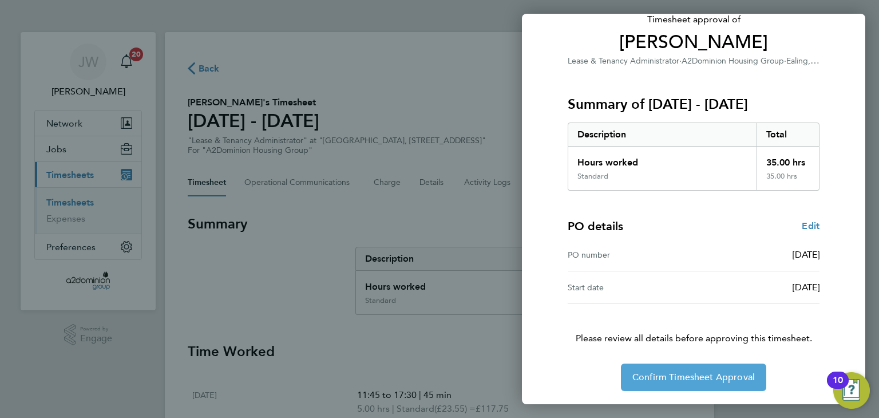
click at [678, 371] on span "Confirm Timesheet Approval" at bounding box center [693, 376] width 122 height 11
click at [679, 376] on span "Confirm Timesheet Approval" at bounding box center [693, 377] width 122 height 11
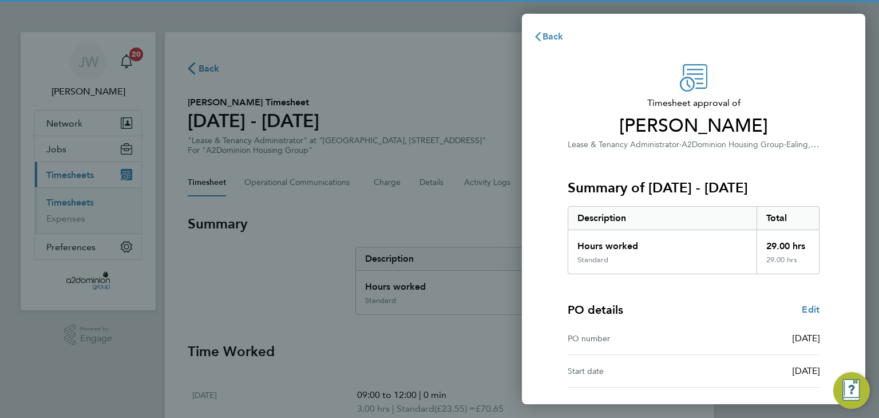
scroll to position [84, 0]
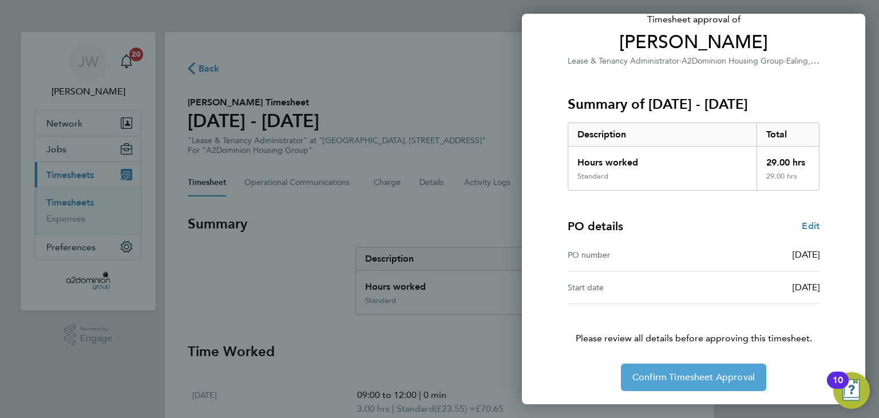
click at [658, 381] on span "Confirm Timesheet Approval" at bounding box center [693, 376] width 122 height 11
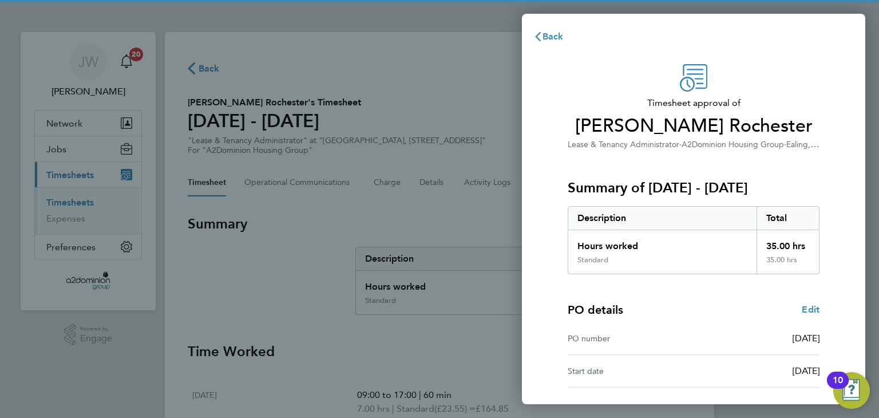
scroll to position [84, 0]
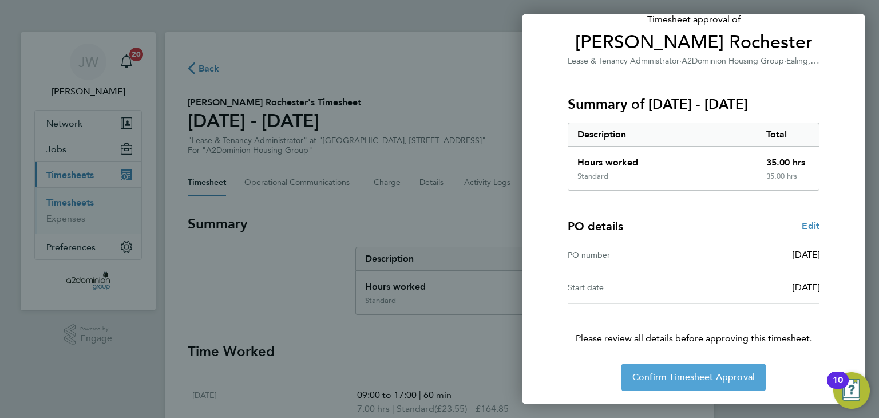
click at [678, 371] on span "Confirm Timesheet Approval" at bounding box center [693, 376] width 122 height 11
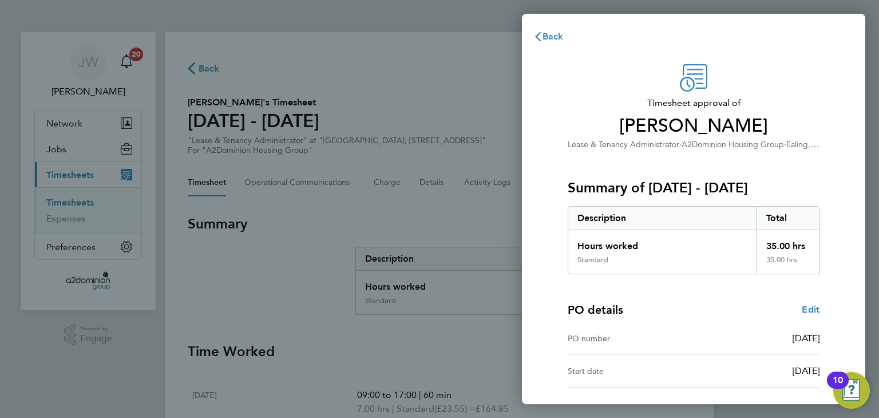
scroll to position [84, 0]
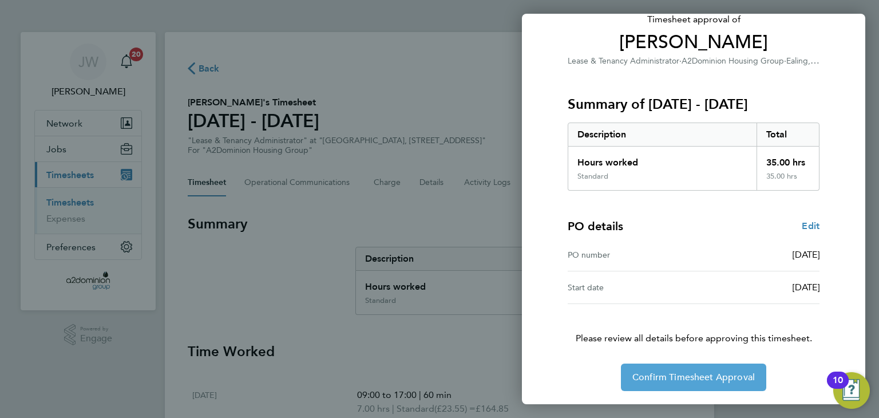
click at [684, 369] on button "Confirm Timesheet Approval" at bounding box center [693, 376] width 145 height 27
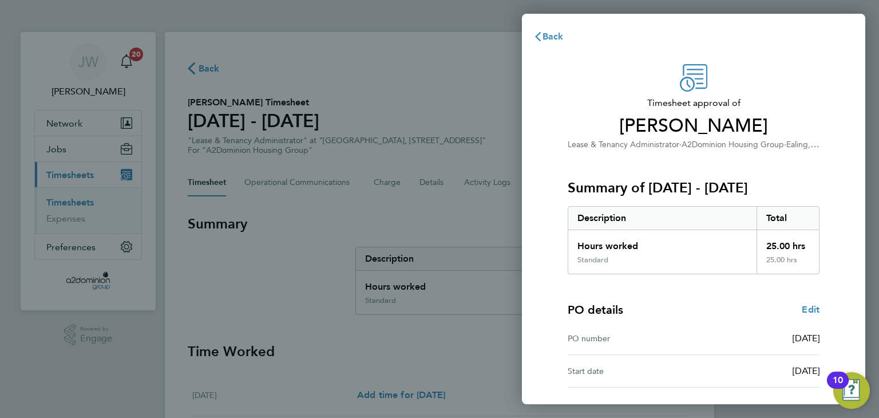
scroll to position [84, 0]
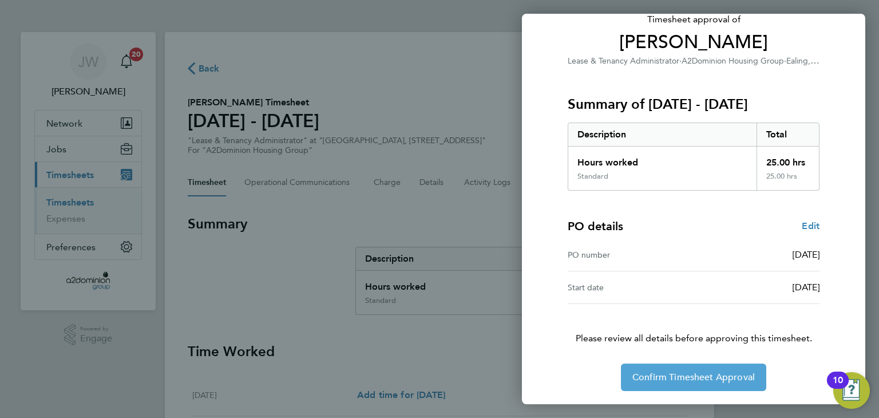
click at [671, 371] on span "Confirm Timesheet Approval" at bounding box center [693, 376] width 122 height 11
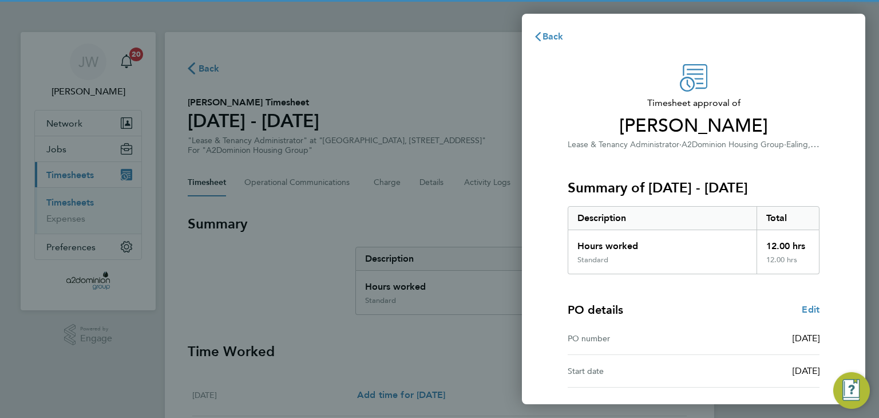
scroll to position [84, 0]
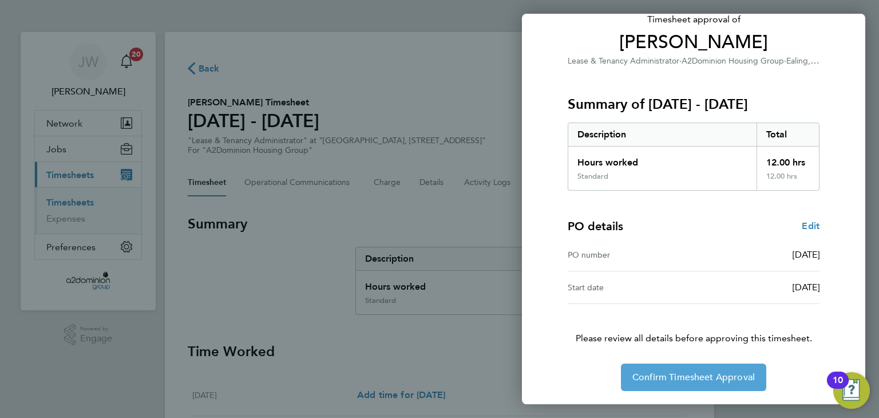
click at [652, 374] on span "Confirm Timesheet Approval" at bounding box center [693, 376] width 122 height 11
